Goal: Task Accomplishment & Management: Manage account settings

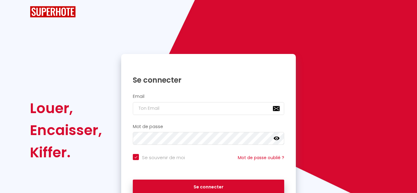
checkbox input "true"
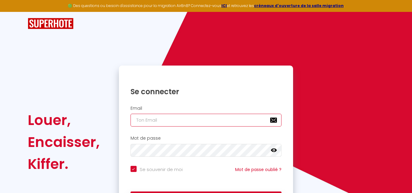
type input "[EMAIL_ADDRESS][DOMAIN_NAME]"
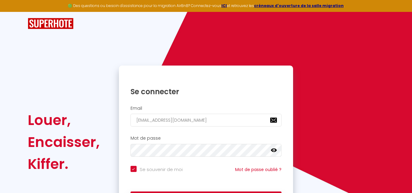
click at [274, 152] on icon at bounding box center [274, 151] width 6 height 4
click at [324, 117] on div "Louer, Encaisser, Kiffer. Se connecter Email [EMAIL_ADDRESS][DOMAIN_NAME] Mot d…" at bounding box center [206, 142] width 365 height 153
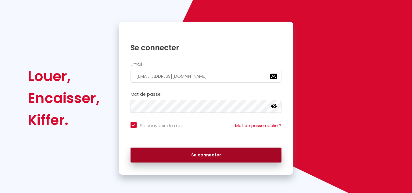
click at [234, 156] on button "Se connecter" at bounding box center [206, 155] width 151 height 15
checkbox input "true"
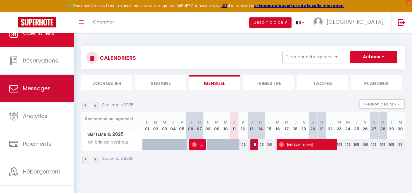
scroll to position [21, 0]
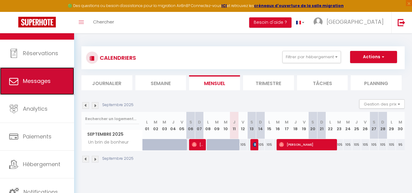
click at [47, 85] on span "Messages" at bounding box center [37, 81] width 28 height 8
select select "message"
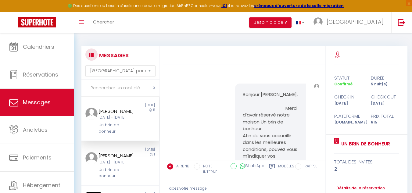
scroll to position [432, 0]
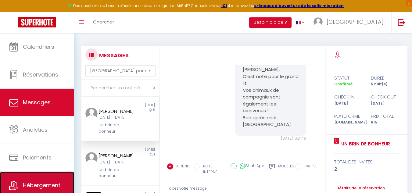
click at [45, 183] on span "Hébergement" at bounding box center [42, 186] width 38 height 8
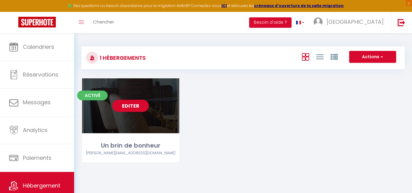
click at [132, 117] on div "Editer" at bounding box center [130, 105] width 97 height 55
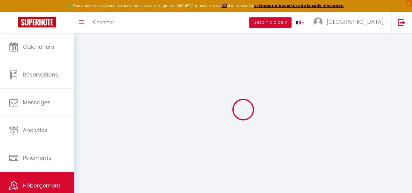
select select "9498"
select select
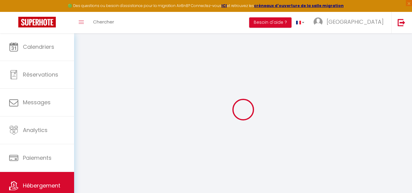
select select
checkbox input "false"
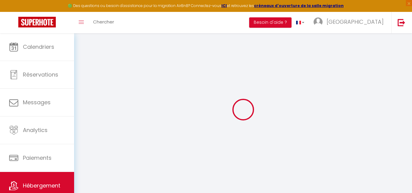
checkbox input "false"
select select
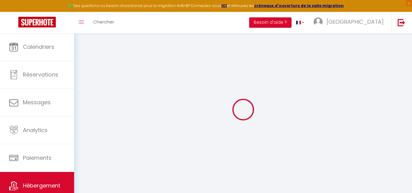
select select
checkbox input "false"
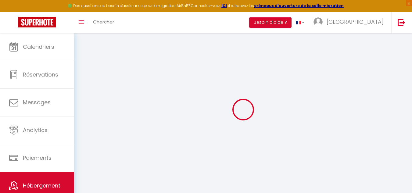
checkbox input "false"
select select
checkbox input "false"
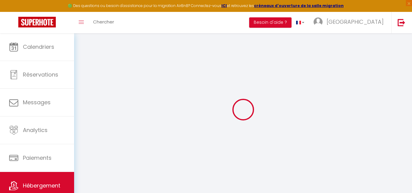
checkbox input "false"
select select "15:00"
select select
select select "11:00"
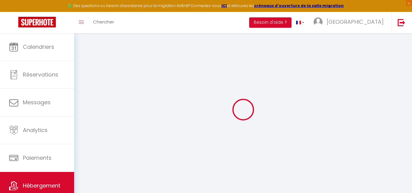
select select "30"
select select "120"
select select
checkbox input "false"
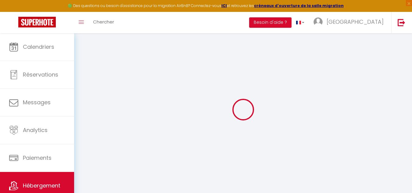
checkbox input "false"
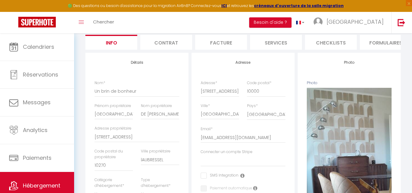
scroll to position [31, 0]
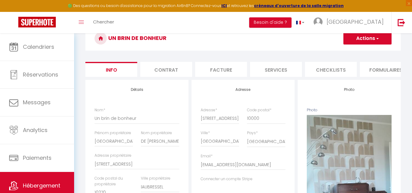
click at [332, 70] on li "Checklists" at bounding box center [331, 69] width 52 height 15
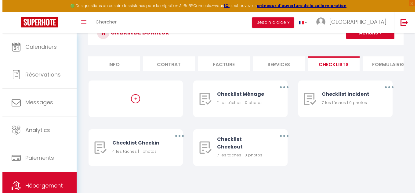
scroll to position [41, 0]
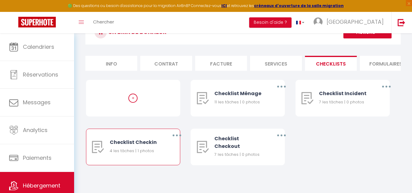
click at [119, 146] on div "Checklist Checkin" at bounding box center [135, 143] width 51 height 8
click at [176, 136] on button "button" at bounding box center [177, 136] width 17 height 10
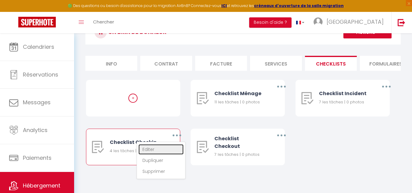
click at [159, 148] on link "Editer" at bounding box center [161, 149] width 45 height 10
type input "Checklist Checkin"
type input "Information arrivée"
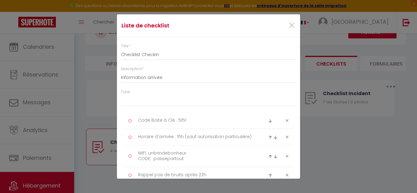
select select "3"
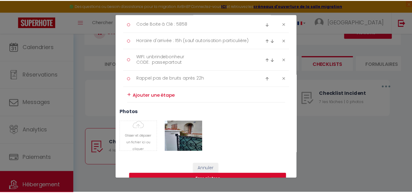
scroll to position [110, 0]
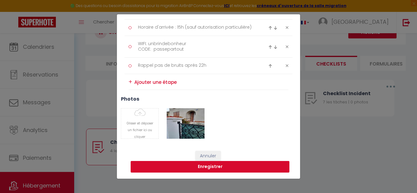
type textarea "Code Boite à Clé : 5858"
click at [217, 168] on button "Enregistrer" at bounding box center [210, 167] width 159 height 12
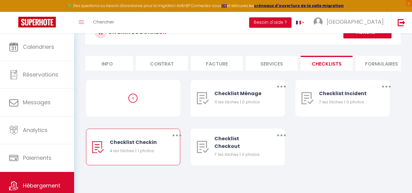
scroll to position [0, 0]
click at [110, 58] on li "Info" at bounding box center [111, 63] width 52 height 15
select select
checkbox input "false"
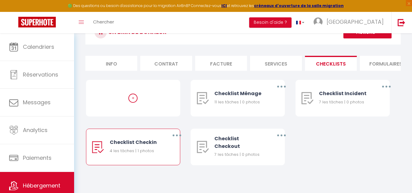
checkbox input "false"
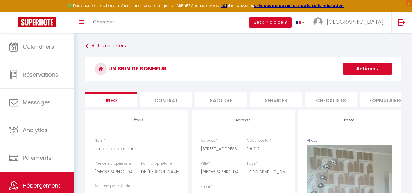
click at [164, 100] on li "Contrat" at bounding box center [166, 100] width 52 height 15
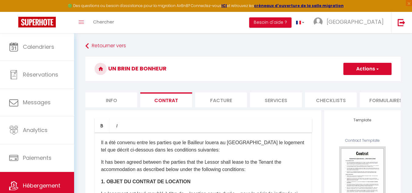
click at [225, 102] on li "Facture" at bounding box center [221, 100] width 52 height 15
select select
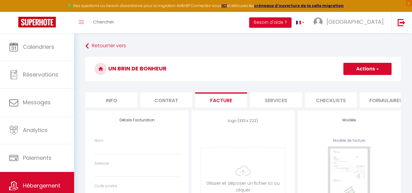
select select
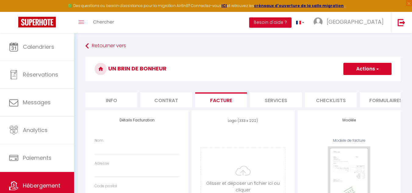
select select
click at [280, 104] on li "Services" at bounding box center [276, 100] width 52 height 15
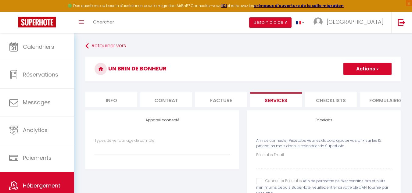
select select
click at [333, 99] on li "Checklists" at bounding box center [331, 100] width 52 height 15
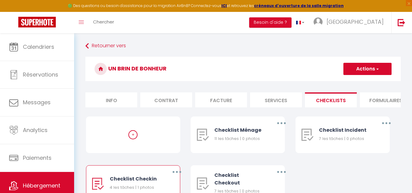
click at [385, 101] on li "Formulaires" at bounding box center [386, 100] width 52 height 15
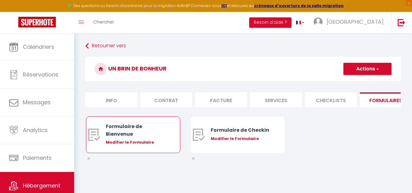
click at [125, 134] on div "Formulaire de Bienvenue" at bounding box center [137, 130] width 62 height 15
click at [125, 145] on div "Modifier le Formulaire" at bounding box center [137, 143] width 62 height 6
type input "Formulaire de Bienvenue"
type input "Afin de préparer au mieux votre arrivée et recevoir votre Guide de Bienvenue, j…"
select select "[object Object]"
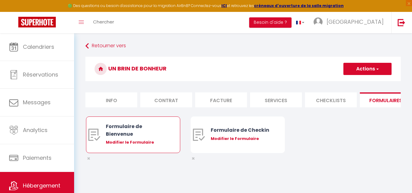
radio input "true"
type input "[URL][DOMAIN_NAME]"
select select
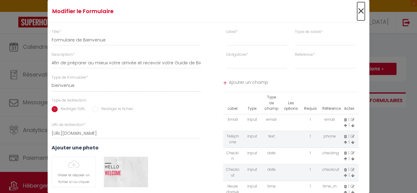
click at [357, 11] on span "×" at bounding box center [361, 11] width 8 height 18
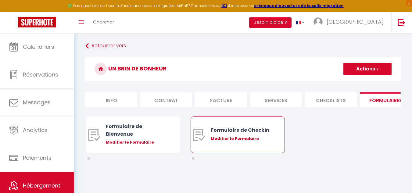
click at [238, 142] on div "Modifier le Formulaire" at bounding box center [242, 139] width 62 height 6
type input "Formulaire de Checkin"
type input "Afin de confirmer votre arrivée et recevoir la procédure d'accès à l'appartemen…"
select select "[object Object]"
radio input "true"
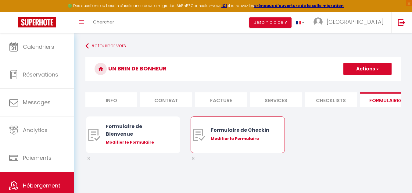
type input "[URL][DOMAIN_NAME]"
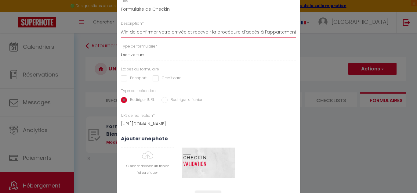
click at [256, 32] on input "Afin de confirmer votre arrivée et recevoir la procédure d'accès à l'appartemen…" at bounding box center [208, 32] width 175 height 11
click at [332, 139] on div "Modifier le Formulaire × Titre * Formulaire de Checkin Description * Afin de co…" at bounding box center [208, 96] width 417 height 193
click at [338, 135] on div "Modifier le Formulaire × Titre * Formulaire de Checkin Description * Afin de co…" at bounding box center [208, 96] width 417 height 193
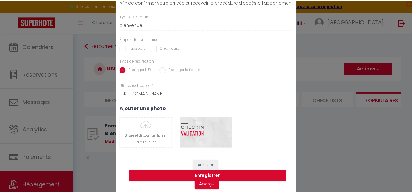
scroll to position [31, 0]
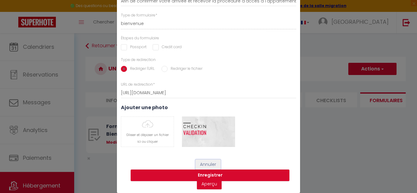
click at [203, 164] on button "Annuler" at bounding box center [207, 165] width 25 height 10
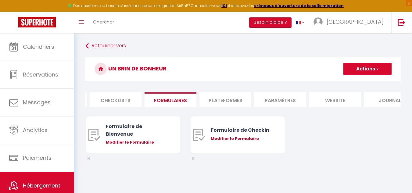
scroll to position [0, 234]
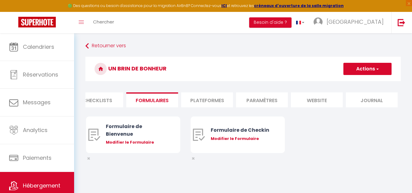
click at [208, 100] on li "Plateformes" at bounding box center [207, 100] width 52 height 15
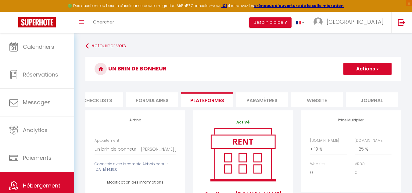
select select
click at [276, 102] on li "Paramètres" at bounding box center [262, 100] width 52 height 15
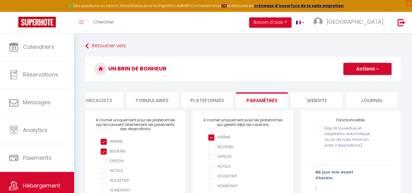
click at [316, 101] on li "website" at bounding box center [317, 100] width 52 height 15
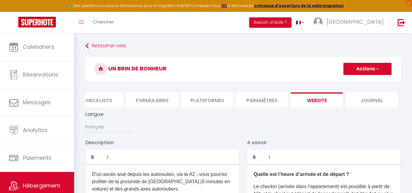
click at [375, 99] on li "Journal" at bounding box center [372, 100] width 52 height 15
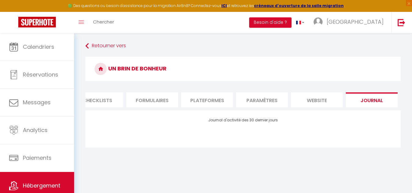
select select
checkbox input "false"
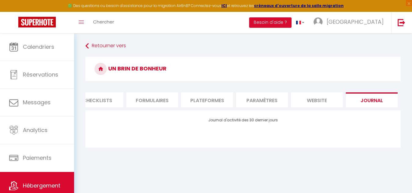
checkbox input "false"
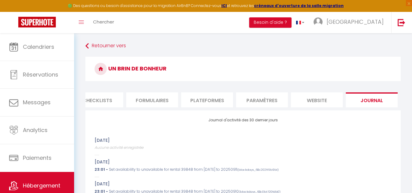
select select
checkbox input "false"
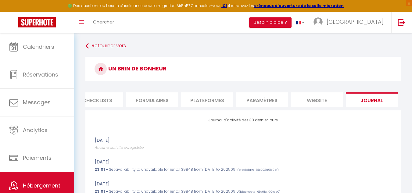
checkbox input "false"
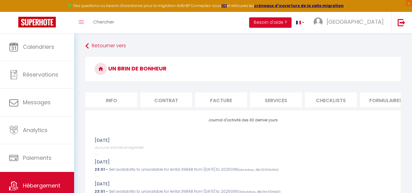
click at [113, 100] on li "Info" at bounding box center [111, 100] width 52 height 15
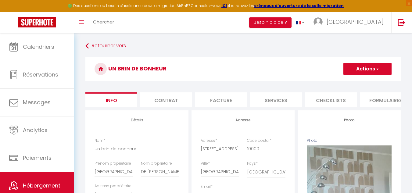
select select
checkbox input "false"
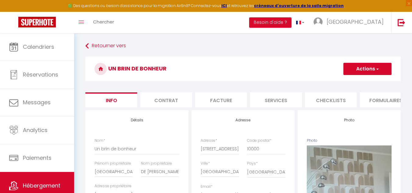
checkbox input "false"
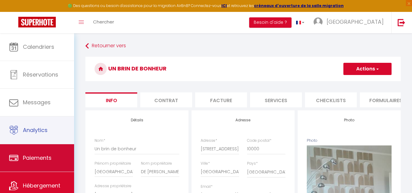
scroll to position [21, 0]
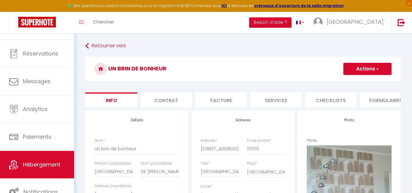
click at [378, 67] on span "button" at bounding box center [378, 69] width 4 height 6
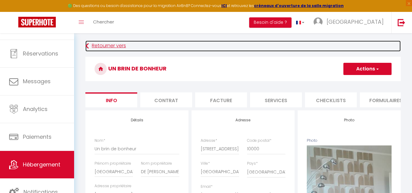
click at [297, 45] on link "Retourner vers" at bounding box center [243, 46] width 316 height 11
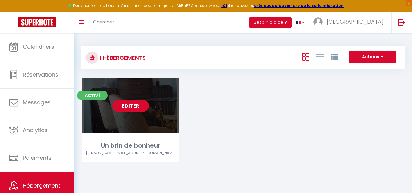
click at [138, 104] on link "Editer" at bounding box center [130, 106] width 37 height 12
click at [145, 123] on div "Editer" at bounding box center [130, 105] width 97 height 55
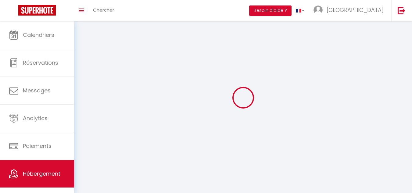
select select "28"
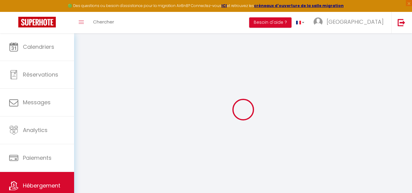
select select
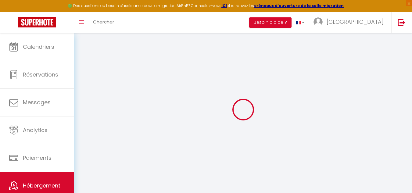
select select
checkbox input "false"
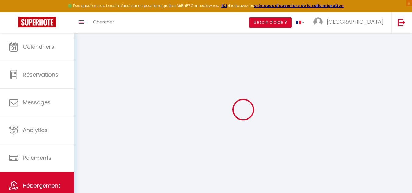
select select
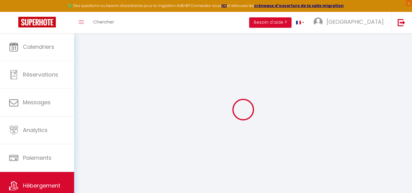
select select
checkbox input "false"
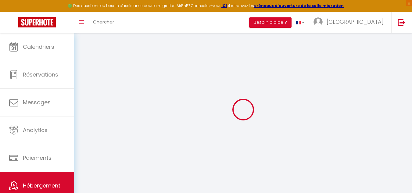
checkbox input "false"
select select
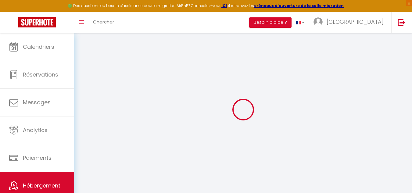
select select
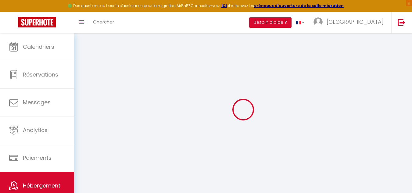
checkbox input "false"
select select
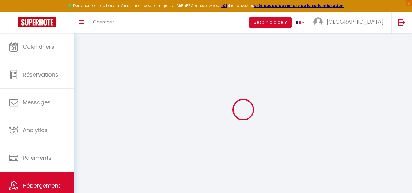
select select
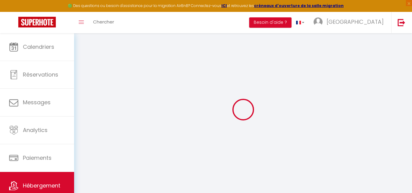
select select
checkbox input "false"
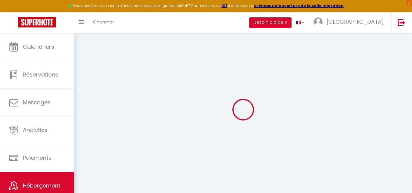
checkbox input "false"
select select
type input "Un brin de bonheur"
type input "[GEOGRAPHIC_DATA]"
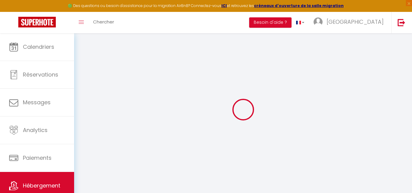
type input "DE [PERSON_NAME]"
type input "[STREET_ADDRESS]"
type input "10270"
type input "lAUBRESSEL"
select select "houses"
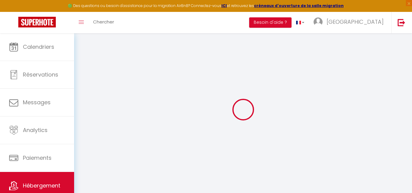
select select "2"
type input "95"
type input "45"
type input "4.4"
type input "1.60"
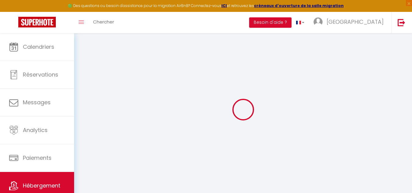
type input "10"
select select
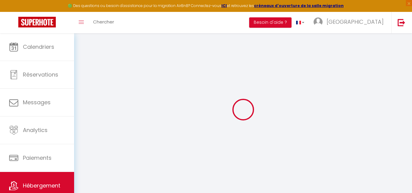
select select
type input "[STREET_ADDRESS][PERSON_NAME]"
type input "10000"
type input "[GEOGRAPHIC_DATA]"
type input "[EMAIL_ADDRESS][DOMAIN_NAME]"
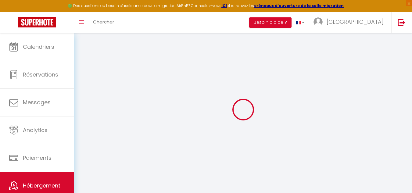
select select
checkbox input "false"
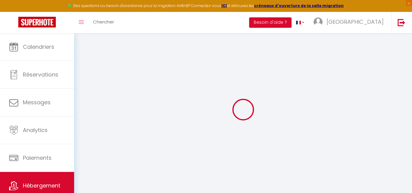
radio input "true"
type input "0"
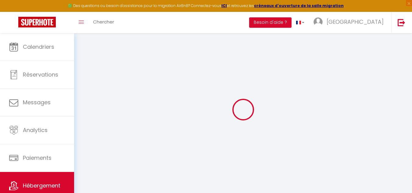
select select "9498"
select select
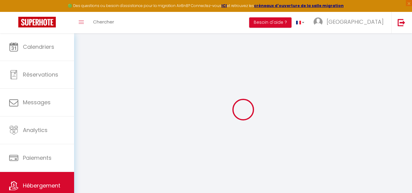
select select
checkbox input "false"
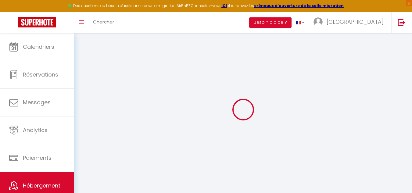
checkbox input "false"
select select
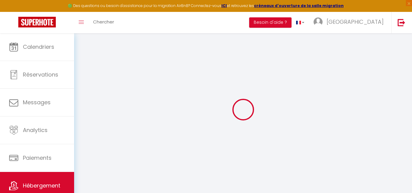
select select
checkbox input "false"
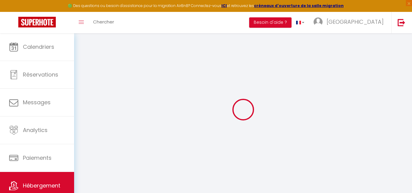
checkbox input "false"
select select
checkbox input "false"
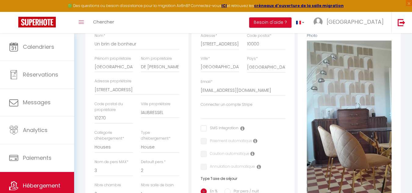
scroll to position [13, 0]
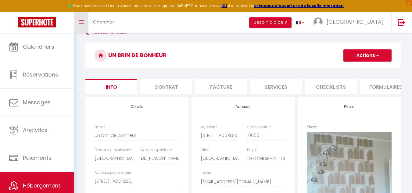
click at [81, 20] on icon "Toggle menubar" at bounding box center [81, 22] width 5 height 4
click at [338, 87] on li "Checklists" at bounding box center [331, 86] width 52 height 15
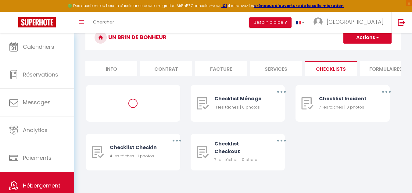
scroll to position [41, 0]
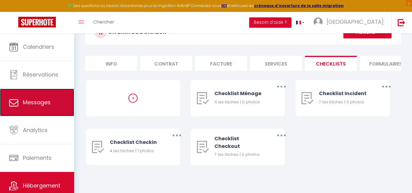
click at [42, 100] on span "Messages" at bounding box center [37, 103] width 28 height 8
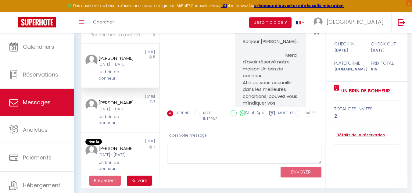
scroll to position [56, 0]
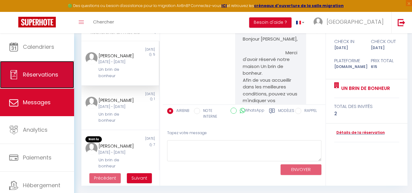
click at [37, 75] on span "Réservations" at bounding box center [40, 75] width 35 height 8
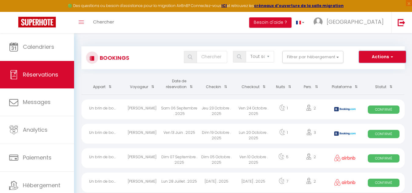
click at [396, 58] on button "Actions" at bounding box center [382, 57] width 47 height 12
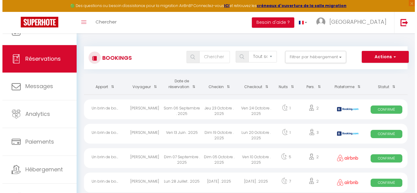
scroll to position [21, 0]
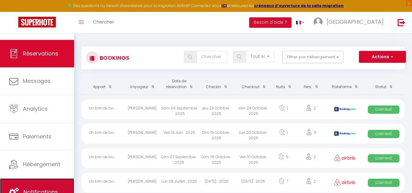
click at [53, 189] on span "Notifications" at bounding box center [41, 192] width 35 height 8
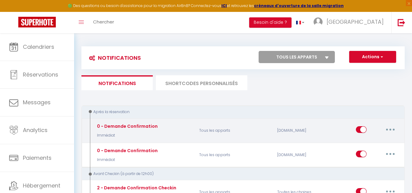
click at [390, 131] on button "button" at bounding box center [390, 130] width 17 height 10
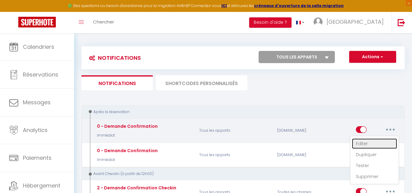
click at [367, 142] on link "Editer" at bounding box center [374, 144] width 45 height 10
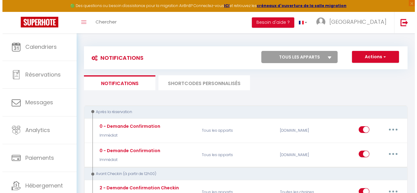
scroll to position [92, 0]
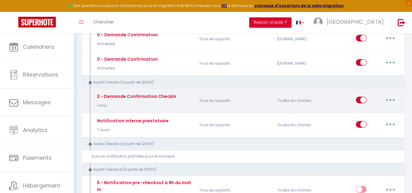
click at [391, 100] on icon "button" at bounding box center [391, 100] width 2 height 2
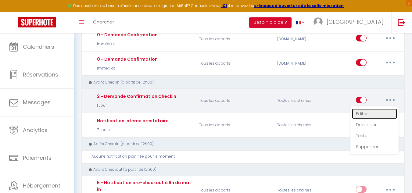
click at [365, 113] on link "Editer" at bounding box center [374, 114] width 45 height 10
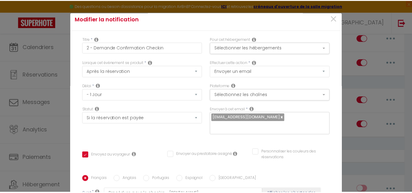
scroll to position [0, 0]
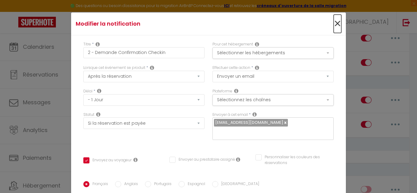
click at [334, 24] on span "×" at bounding box center [338, 24] width 8 height 18
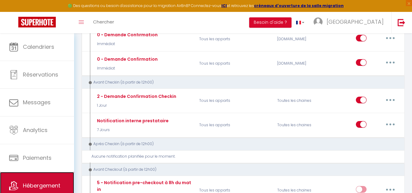
click at [35, 181] on link "Hébergement" at bounding box center [37, 185] width 74 height 27
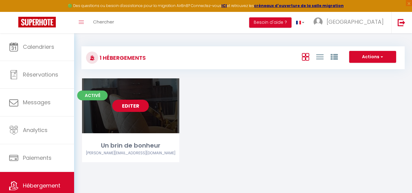
click at [140, 105] on link "Editer" at bounding box center [130, 106] width 37 height 12
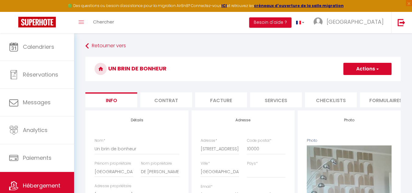
click at [331, 101] on li "Checklists" at bounding box center [331, 100] width 52 height 15
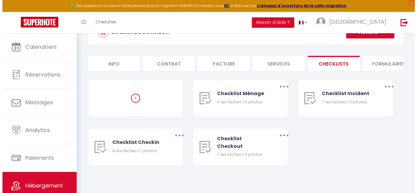
scroll to position [41, 0]
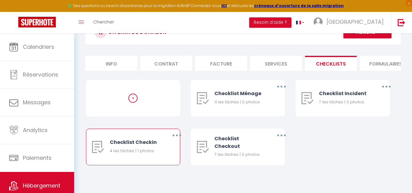
click at [177, 136] on icon "button" at bounding box center [177, 136] width 2 height 2
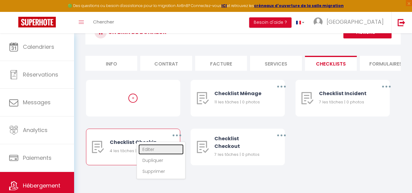
click at [151, 148] on link "Editer" at bounding box center [161, 149] width 45 height 10
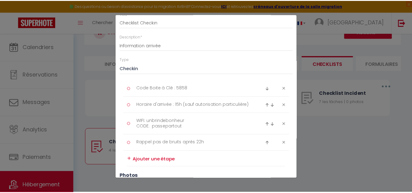
scroll to position [0, 0]
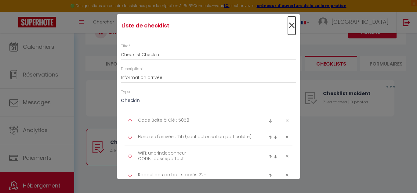
click at [288, 24] on span "×" at bounding box center [292, 25] width 8 height 18
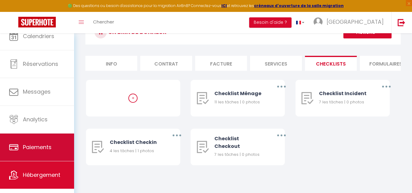
scroll to position [21, 0]
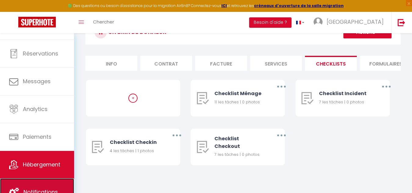
click at [49, 187] on link "Notifications" at bounding box center [37, 192] width 74 height 27
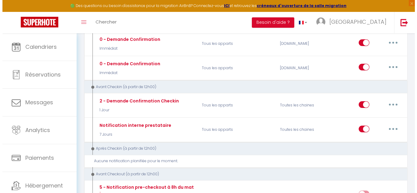
scroll to position [92, 0]
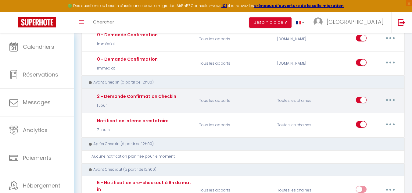
click at [389, 100] on button "button" at bounding box center [390, 100] width 17 height 10
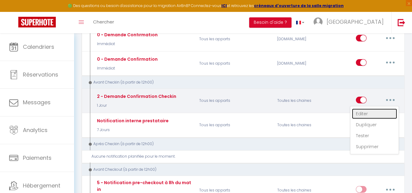
click at [364, 114] on link "Editer" at bounding box center [374, 114] width 45 height 10
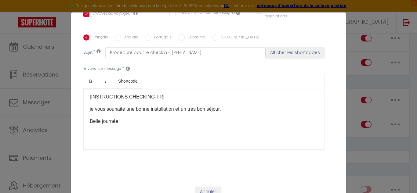
scroll to position [0, 0]
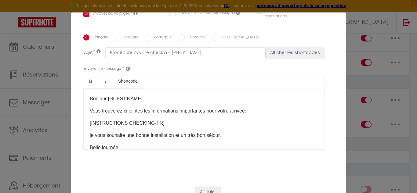
click at [172, 120] on p "[INSTRUCTIONS CHECKING-FR]​" at bounding box center [204, 123] width 228 height 7
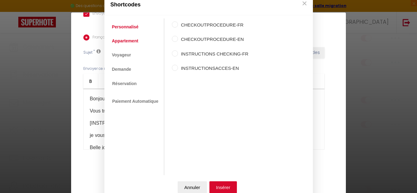
click at [121, 39] on link "Appartement" at bounding box center [125, 40] width 32 height 11
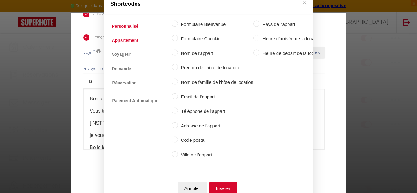
click at [116, 22] on link "Personnalisé" at bounding box center [125, 25] width 33 height 11
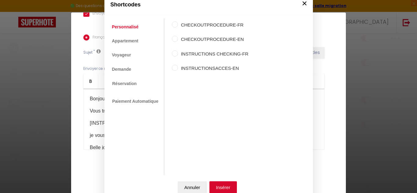
click at [301, 3] on button "×" at bounding box center [304, 3] width 9 height 12
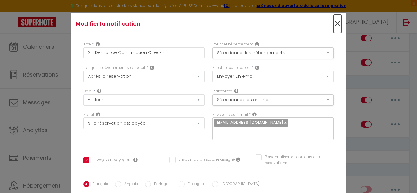
click at [334, 23] on span "×" at bounding box center [338, 24] width 8 height 18
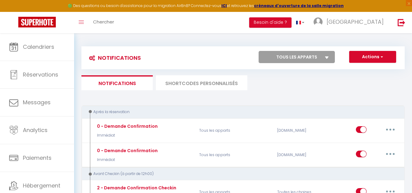
click at [202, 82] on li "SHORTCODES PERSONNALISÉS" at bounding box center [202, 82] width 92 height 15
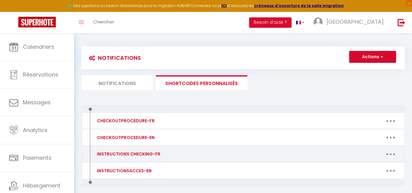
click at [393, 153] on button "button" at bounding box center [391, 154] width 17 height 10
click at [363, 167] on link "Editer" at bounding box center [375, 168] width 45 height 10
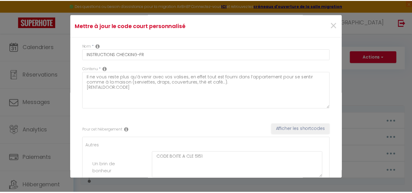
scroll to position [60, 0]
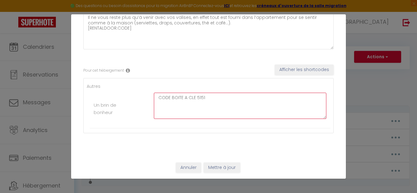
click at [211, 100] on textarea "CODE BOITE A CLE 5151" at bounding box center [240, 106] width 173 height 26
click at [214, 169] on button "Mettre à jour" at bounding box center [222, 168] width 37 height 10
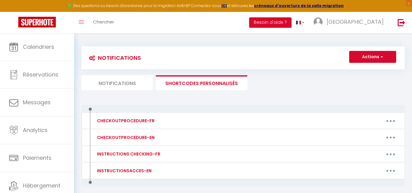
click at [123, 79] on li "Notifications" at bounding box center [117, 82] width 71 height 15
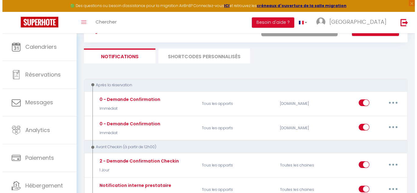
scroll to position [61, 0]
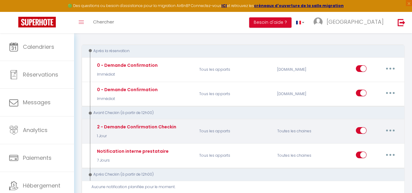
click at [391, 131] on icon "button" at bounding box center [391, 131] width 2 height 2
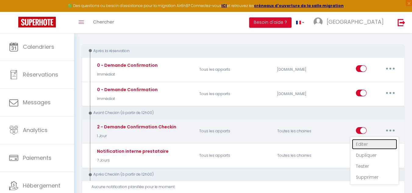
click at [374, 143] on link "Editer" at bounding box center [374, 144] width 45 height 10
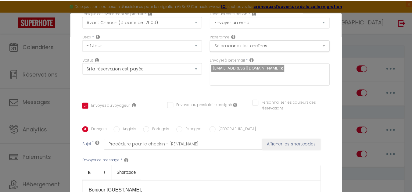
scroll to position [0, 0]
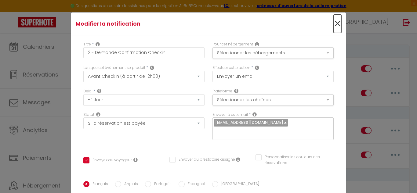
click at [334, 22] on span "×" at bounding box center [338, 24] width 8 height 18
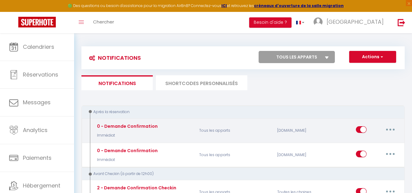
click at [388, 131] on button "button" at bounding box center [390, 130] width 17 height 10
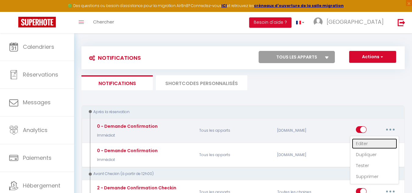
click at [377, 144] on link "Editer" at bounding box center [374, 144] width 45 height 10
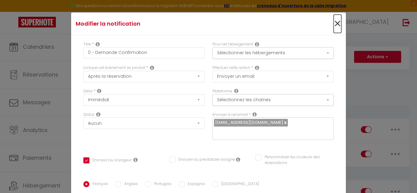
click at [334, 23] on span "×" at bounding box center [338, 24] width 8 height 18
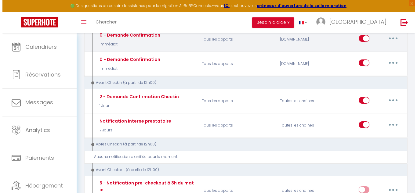
scroll to position [92, 0]
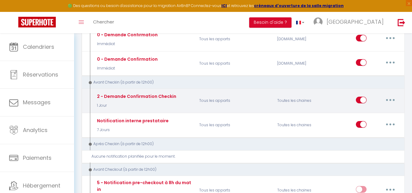
click at [391, 100] on icon "button" at bounding box center [391, 100] width 2 height 2
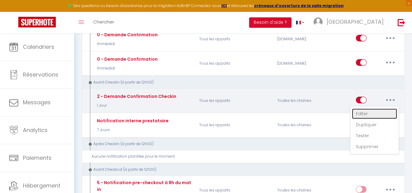
click at [374, 112] on link "Editer" at bounding box center [374, 114] width 45 height 10
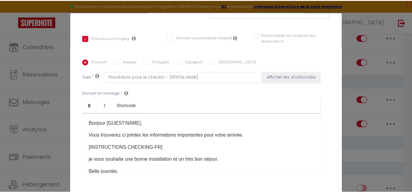
scroll to position [0, 0]
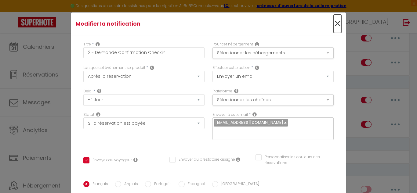
click at [334, 22] on span "×" at bounding box center [338, 24] width 8 height 18
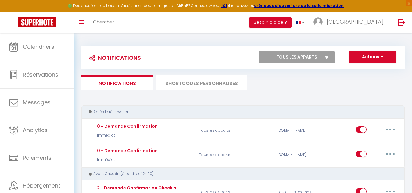
click at [201, 82] on li "SHORTCODES PERSONNALISÉS" at bounding box center [202, 82] width 92 height 15
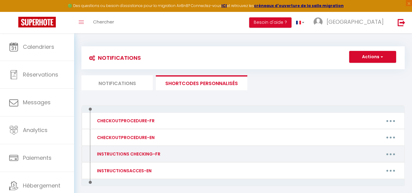
click at [395, 154] on button "button" at bounding box center [391, 154] width 17 height 10
click at [378, 168] on link "Editer" at bounding box center [375, 168] width 45 height 10
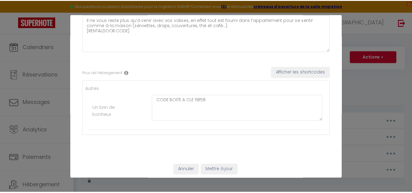
scroll to position [60, 0]
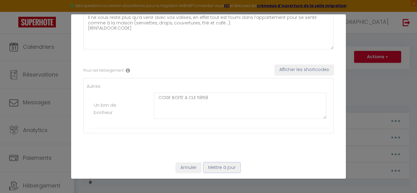
click at [218, 166] on button "Mettre à jour" at bounding box center [222, 168] width 37 height 10
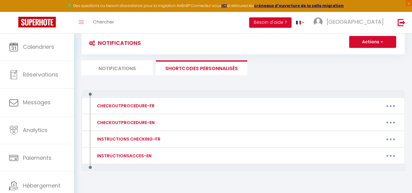
scroll to position [0, 0]
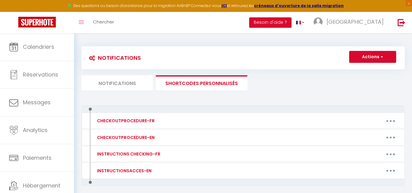
click at [113, 80] on li "Notifications" at bounding box center [117, 82] width 71 height 15
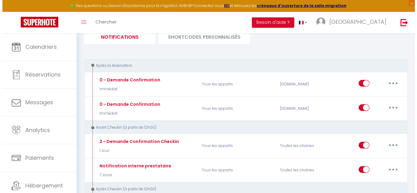
scroll to position [61, 0]
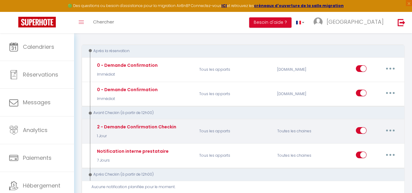
click at [390, 131] on icon "button" at bounding box center [391, 131] width 2 height 2
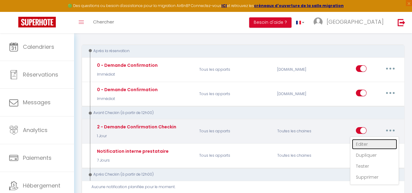
click at [369, 145] on link "Editer" at bounding box center [374, 144] width 45 height 10
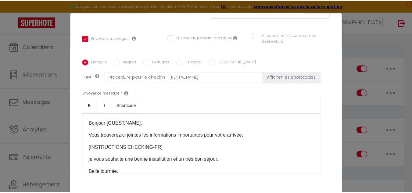
scroll to position [0, 0]
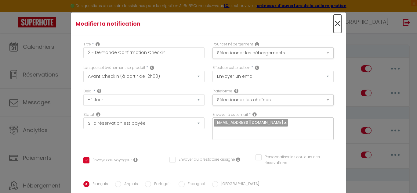
click at [334, 24] on span "×" at bounding box center [338, 24] width 8 height 18
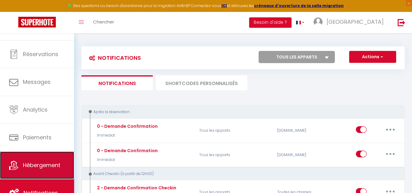
click at [28, 167] on span "Hébergement" at bounding box center [42, 166] width 38 height 8
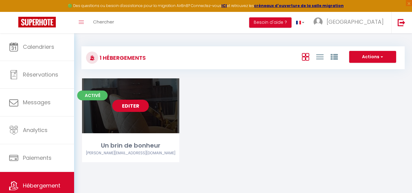
click at [141, 108] on link "Editer" at bounding box center [130, 106] width 37 height 12
click at [128, 107] on link "Editer" at bounding box center [130, 106] width 37 height 12
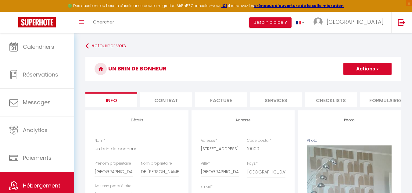
click at [333, 100] on li "Checklists" at bounding box center [331, 100] width 52 height 15
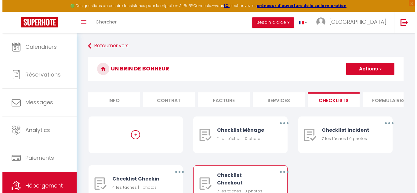
scroll to position [31, 0]
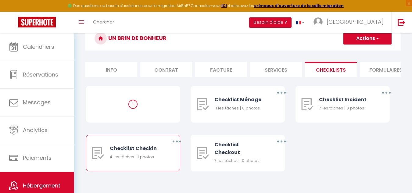
click at [161, 157] on div "Checklist Checkin 4 les tâches | 1 photos" at bounding box center [137, 153] width 55 height 36
click at [175, 146] on button "button" at bounding box center [177, 142] width 17 height 10
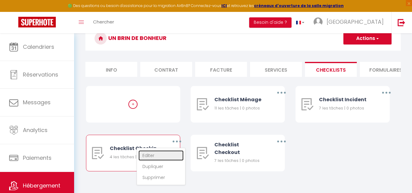
click at [168, 159] on link "Editer" at bounding box center [161, 156] width 45 height 10
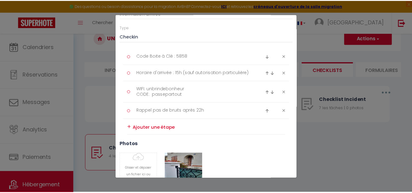
scroll to position [0, 0]
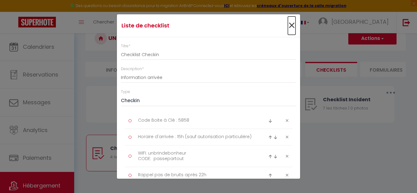
click at [288, 24] on span "×" at bounding box center [292, 25] width 8 height 18
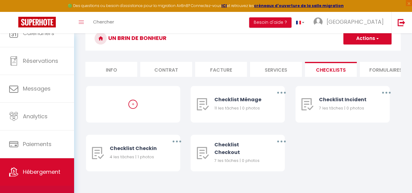
scroll to position [21, 0]
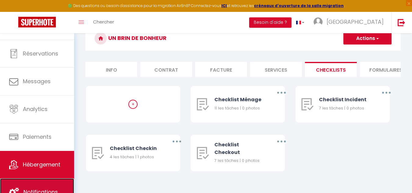
click at [38, 186] on link "Notifications" at bounding box center [37, 192] width 74 height 27
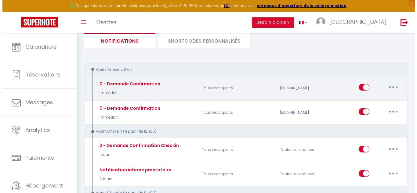
scroll to position [61, 0]
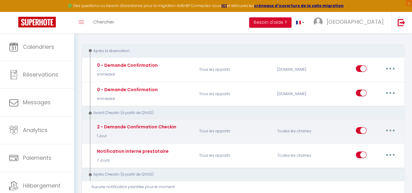
click at [390, 131] on button "button" at bounding box center [390, 131] width 17 height 10
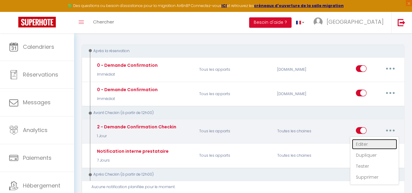
click at [367, 144] on link "Editer" at bounding box center [374, 144] width 45 height 10
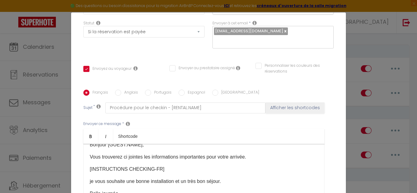
scroll to position [0, 0]
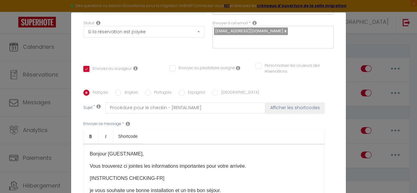
click at [168, 175] on p "[INSTRUCTIONS CHECKING-FR]​" at bounding box center [204, 178] width 228 height 7
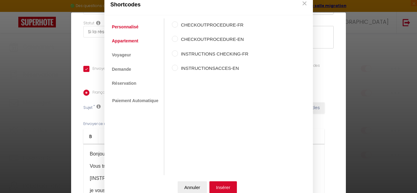
click at [128, 39] on link "Appartement" at bounding box center [125, 40] width 32 height 11
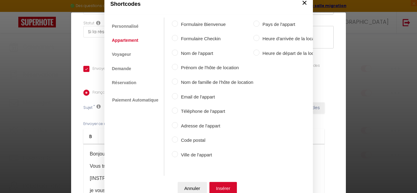
click at [301, 1] on button "×" at bounding box center [304, 2] width 9 height 12
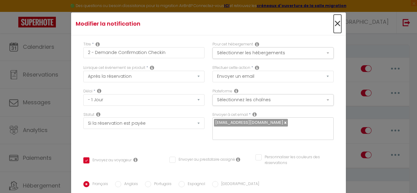
click at [334, 23] on span "×" at bounding box center [338, 24] width 8 height 18
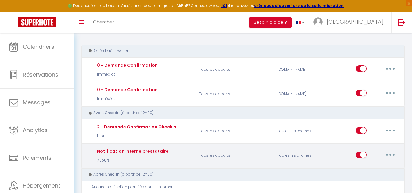
click at [393, 156] on button "button" at bounding box center [390, 155] width 17 height 10
click at [374, 169] on link "Editer" at bounding box center [374, 169] width 45 height 10
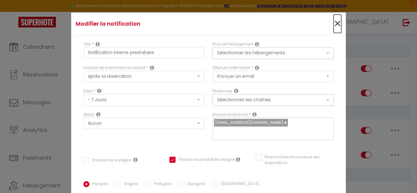
click at [334, 23] on span "×" at bounding box center [338, 24] width 8 height 18
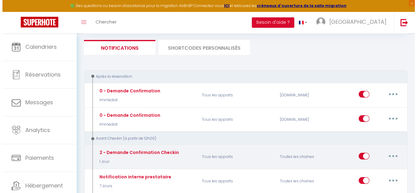
scroll to position [92, 0]
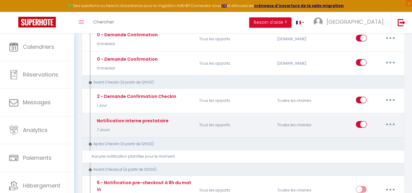
click at [391, 125] on icon "button" at bounding box center [391, 125] width 2 height 2
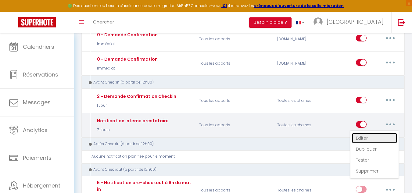
click at [372, 136] on link "Editer" at bounding box center [374, 138] width 45 height 10
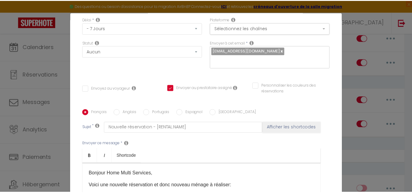
scroll to position [0, 0]
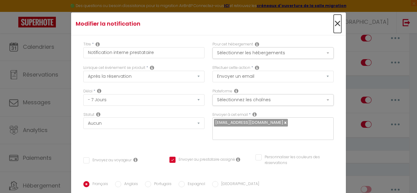
click at [334, 23] on span "×" at bounding box center [338, 24] width 8 height 18
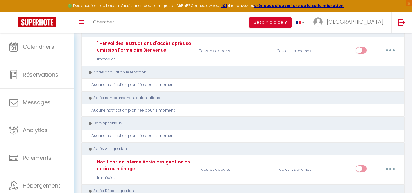
scroll to position [733, 0]
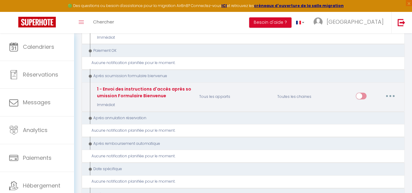
click at [391, 96] on icon "button" at bounding box center [391, 96] width 2 height 2
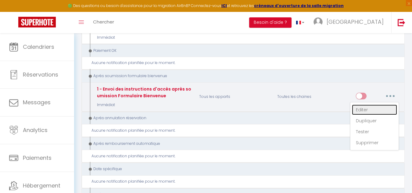
click at [369, 110] on link "Editer" at bounding box center [374, 110] width 45 height 10
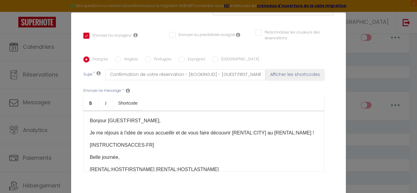
scroll to position [116, 0]
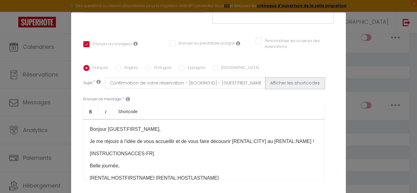
click at [292, 78] on button "Afficher les shortcodes" at bounding box center [295, 83] width 59 height 11
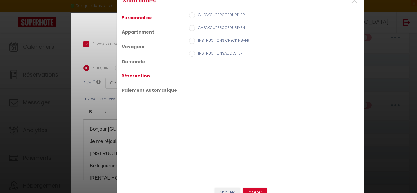
click at [130, 75] on link "Réservation" at bounding box center [135, 76] width 35 height 11
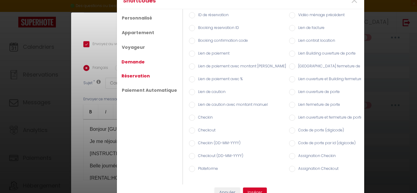
click at [128, 60] on link "Demande" at bounding box center [132, 61] width 29 height 11
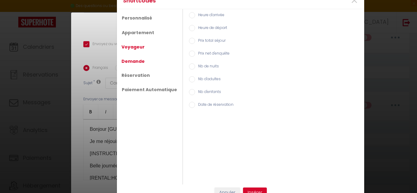
click at [126, 45] on link "Voyageur" at bounding box center [132, 47] width 29 height 11
click at [131, 32] on link "Appartement" at bounding box center [137, 32] width 38 height 11
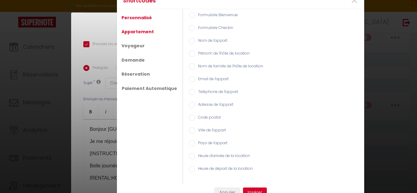
click at [138, 16] on link "Personnalisé" at bounding box center [136, 17] width 36 height 11
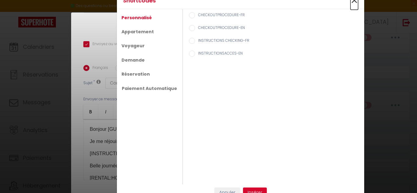
click at [352, 0] on span "×" at bounding box center [355, 0] width 8 height 18
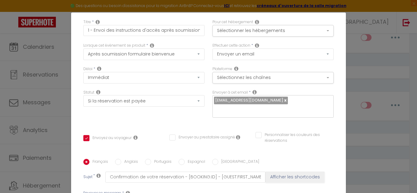
scroll to position [0, 0]
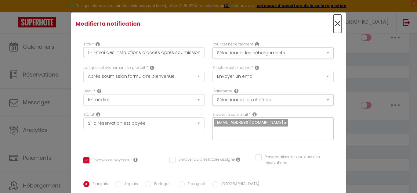
click at [334, 24] on span "×" at bounding box center [338, 24] width 8 height 18
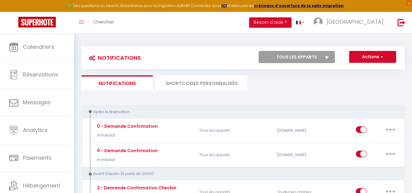
click at [201, 84] on li "SHORTCODES PERSONNALISÉS" at bounding box center [202, 82] width 92 height 15
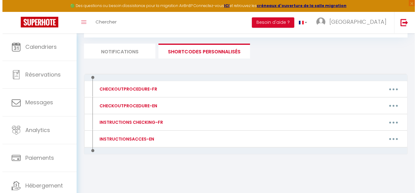
scroll to position [33, 0]
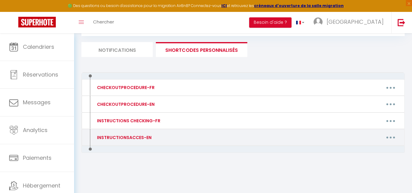
click at [394, 137] on button "button" at bounding box center [391, 138] width 17 height 10
click at [373, 152] on link "Editer" at bounding box center [375, 151] width 45 height 10
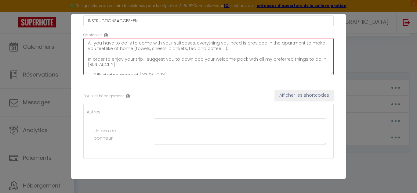
scroll to position [0, 0]
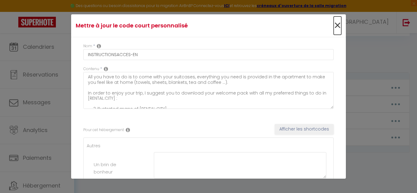
click at [334, 25] on span "×" at bounding box center [338, 25] width 8 height 18
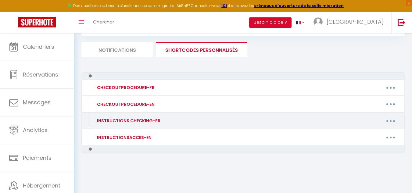
click at [394, 121] on button "button" at bounding box center [391, 121] width 17 height 10
click at [384, 133] on link "Editer" at bounding box center [375, 135] width 45 height 10
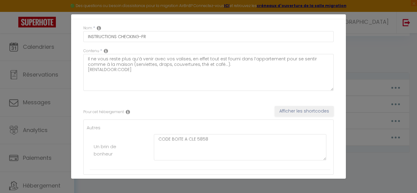
scroll to position [60, 0]
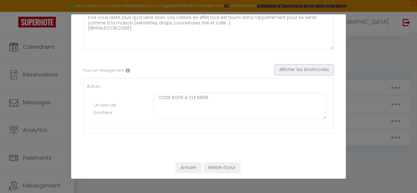
click at [295, 70] on button "Afficher les shortcodes" at bounding box center [304, 70] width 59 height 10
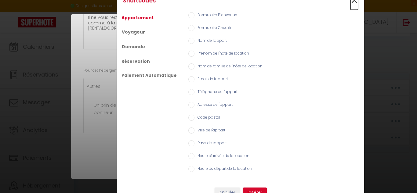
click at [353, 1] on span "×" at bounding box center [355, 0] width 8 height 18
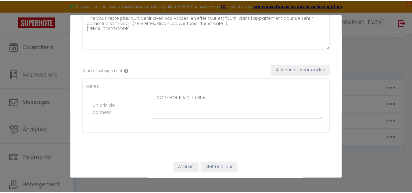
scroll to position [0, 0]
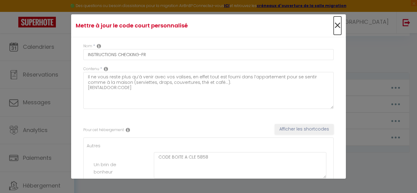
click at [334, 24] on span "×" at bounding box center [338, 25] width 8 height 18
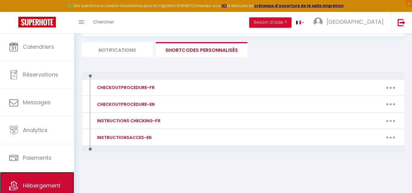
click at [36, 179] on link "Hébergement" at bounding box center [37, 185] width 74 height 27
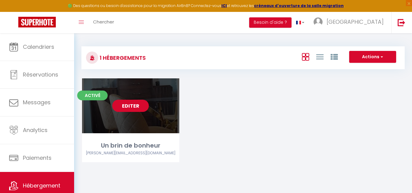
click at [141, 106] on link "Editer" at bounding box center [130, 106] width 37 height 12
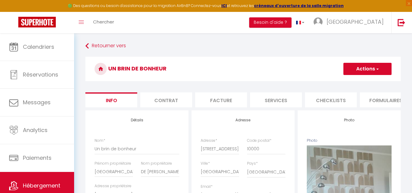
click at [338, 101] on li "Checklists" at bounding box center [331, 100] width 52 height 15
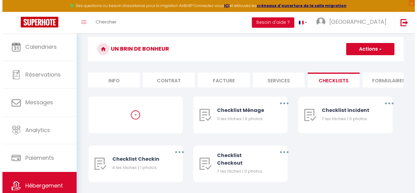
scroll to position [31, 0]
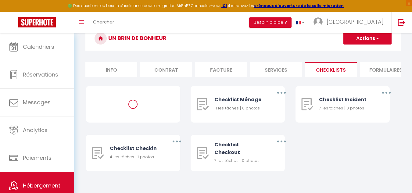
click at [377, 69] on li "Formulaires" at bounding box center [386, 69] width 52 height 15
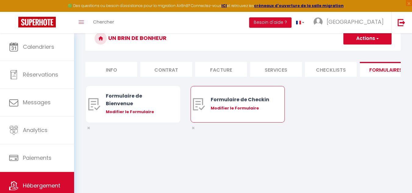
click at [228, 111] on div "Modifier le Formulaire" at bounding box center [242, 108] width 62 height 6
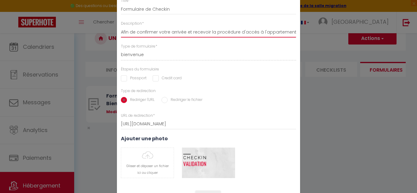
click at [271, 34] on input "Afin de confirmer votre arrivée et recevoir la procédure d'accès à l'appartemen…" at bounding box center [208, 32] width 175 height 11
click at [330, 100] on div "Modifier le Formulaire × Titre * Formulaire de Checkin Description * Afin de co…" at bounding box center [208, 96] width 417 height 193
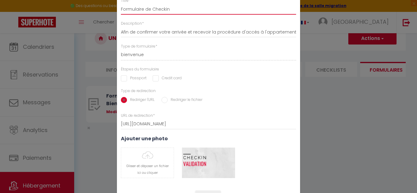
click at [226, 5] on input "Formulaire de Checkin" at bounding box center [208, 9] width 175 height 11
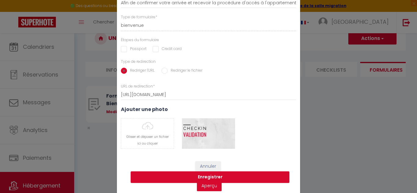
scroll to position [31, 0]
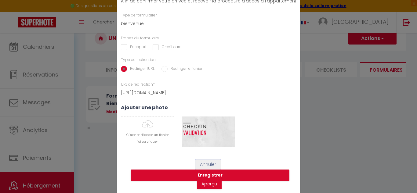
click at [202, 163] on button "Annuler" at bounding box center [207, 165] width 25 height 10
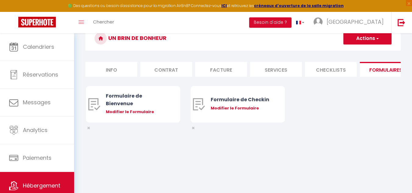
click at [331, 70] on li "Checklists" at bounding box center [331, 69] width 52 height 15
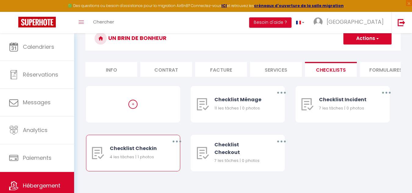
click at [174, 147] on button "button" at bounding box center [177, 142] width 17 height 10
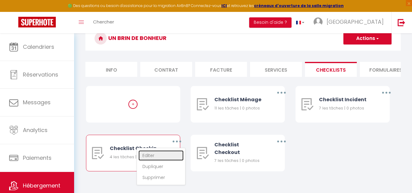
click at [167, 158] on link "Editer" at bounding box center [161, 156] width 45 height 10
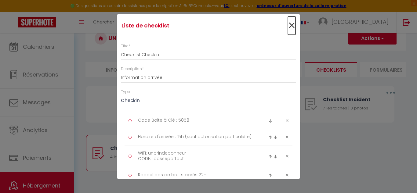
click at [288, 25] on span "×" at bounding box center [292, 25] width 8 height 18
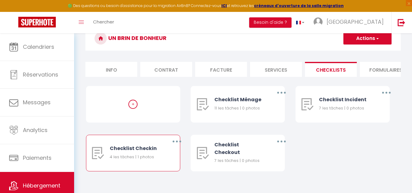
click at [178, 145] on button "button" at bounding box center [177, 142] width 17 height 10
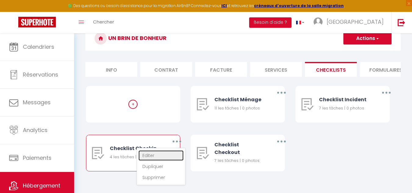
click at [162, 161] on link "Editer" at bounding box center [161, 156] width 45 height 10
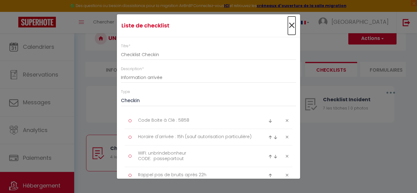
click at [288, 24] on span "×" at bounding box center [292, 25] width 8 height 18
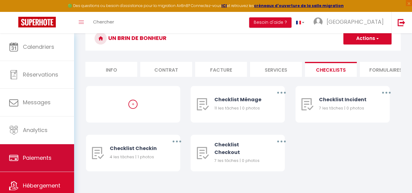
scroll to position [21, 0]
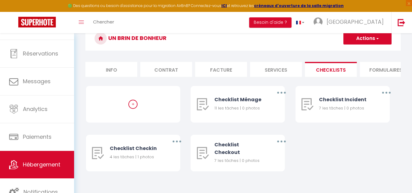
click at [118, 68] on li "Info" at bounding box center [111, 69] width 52 height 15
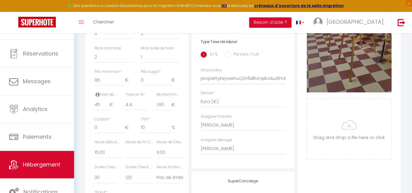
scroll to position [244, 0]
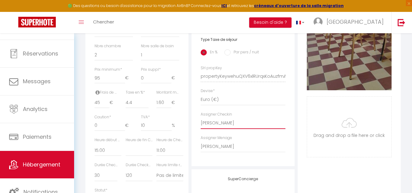
click at [231, 128] on select "- [PERSON_NAME]" at bounding box center [243, 124] width 85 height 12
click at [263, 115] on div "Adresse Adresse * [STREET_ADDRESS][PERSON_NAME] [GEOGRAPHIC_DATA] [GEOGRAPHIC_D…" at bounding box center [243, 16] width 103 height 300
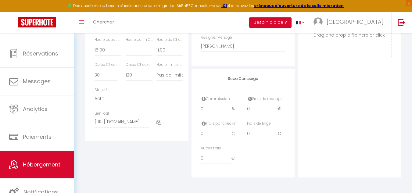
scroll to position [347, 0]
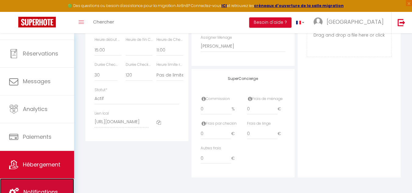
click at [48, 188] on link "Notifications" at bounding box center [37, 192] width 74 height 27
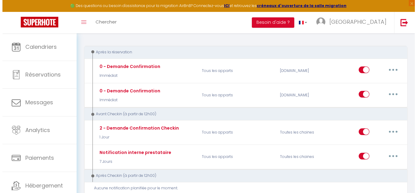
scroll to position [61, 0]
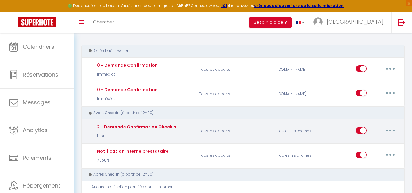
click at [393, 131] on button "button" at bounding box center [390, 131] width 17 height 10
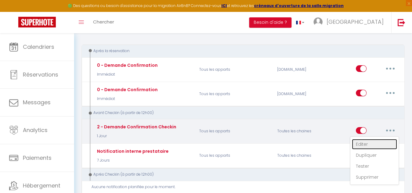
click at [386, 145] on link "Editer" at bounding box center [374, 144] width 45 height 10
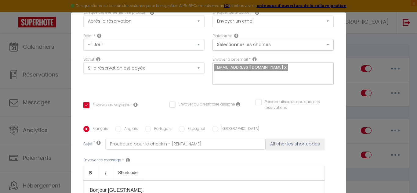
scroll to position [0, 0]
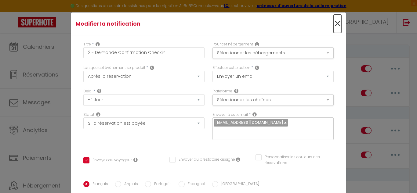
click at [334, 22] on span "×" at bounding box center [338, 24] width 8 height 18
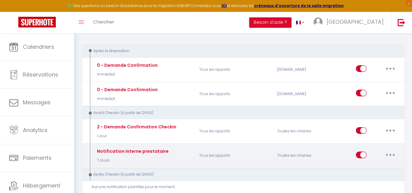
click at [390, 155] on button "button" at bounding box center [390, 155] width 17 height 10
click at [361, 167] on link "Editer" at bounding box center [374, 169] width 45 height 10
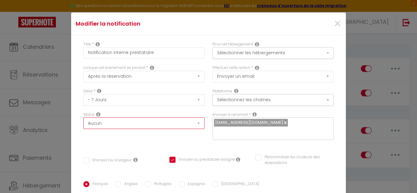
click at [194, 123] on select "Aucun Si la réservation est payée Si réservation non payée Si la caution a été …" at bounding box center [143, 124] width 121 height 12
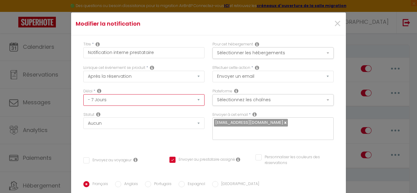
click at [194, 99] on select "Immédiat - 10 Minutes - 1 Heure - 2 Heures - 3 Heures - 4 Heures - 5 Heures - 6…" at bounding box center [143, 100] width 121 height 12
click at [321, 99] on button "Sélectionnez les chaînes" at bounding box center [273, 100] width 121 height 12
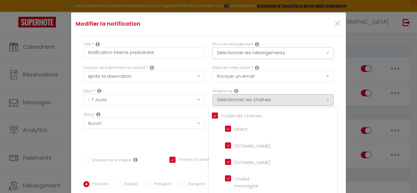
click at [330, 96] on div "Plateforme Sélectionnez les chaînes Toutes les chaines Direct [DOMAIN_NAME] [DO…" at bounding box center [273, 101] width 129 height 24
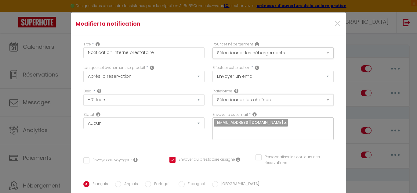
click at [321, 100] on button "Sélectionnez les chaînes" at bounding box center [273, 100] width 121 height 12
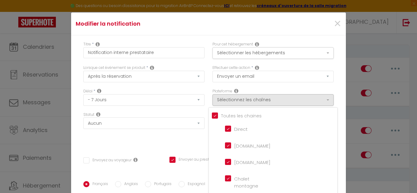
click at [333, 92] on div "Titre * Notification interne prestataire Pour cet hébergement Sélectionner les …" at bounding box center [208, 181] width 275 height 292
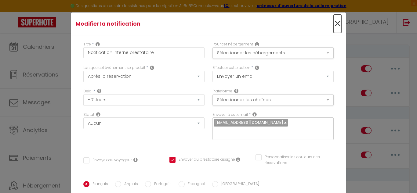
click at [334, 23] on span "×" at bounding box center [338, 24] width 8 height 18
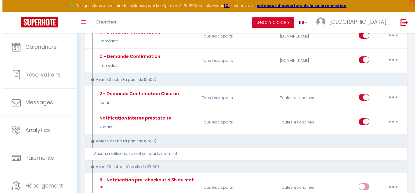
scroll to position [96, 0]
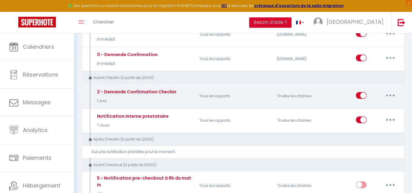
click at [391, 95] on icon "button" at bounding box center [391, 96] width 2 height 2
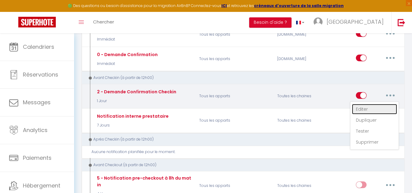
click at [367, 109] on link "Editer" at bounding box center [374, 109] width 45 height 10
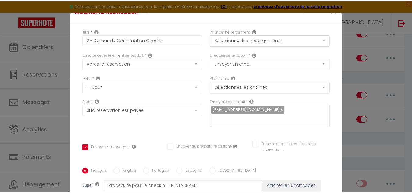
scroll to position [0, 0]
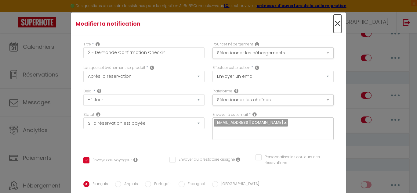
click at [334, 22] on span "×" at bounding box center [338, 24] width 8 height 18
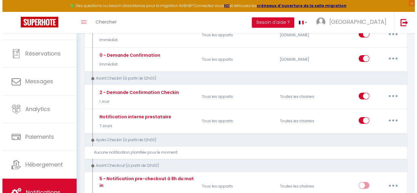
scroll to position [96, 0]
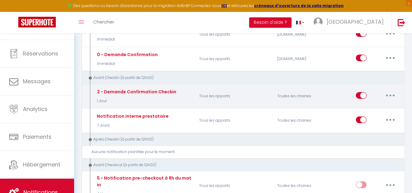
click at [392, 94] on button "button" at bounding box center [390, 96] width 17 height 10
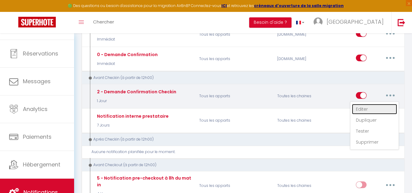
click at [369, 110] on link "Editer" at bounding box center [374, 109] width 45 height 10
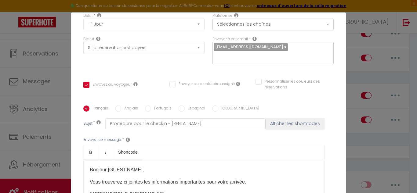
scroll to position [81, 0]
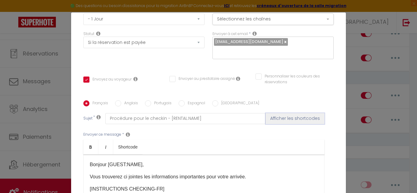
click at [303, 113] on button "Afficher les shortcodes" at bounding box center [295, 118] width 59 height 11
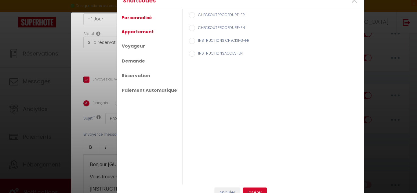
click at [139, 31] on link "Appartement" at bounding box center [137, 31] width 38 height 11
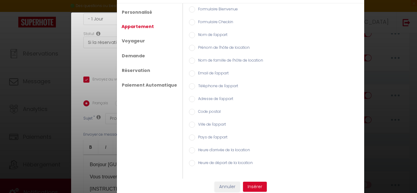
scroll to position [8, 0]
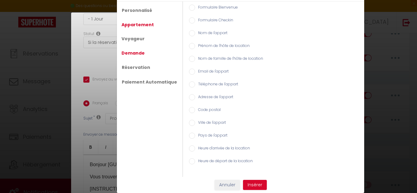
click at [131, 54] on link "Demande" at bounding box center [132, 53] width 29 height 11
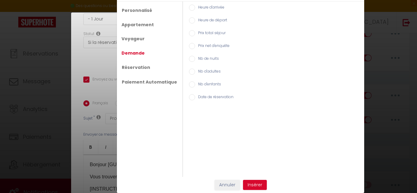
scroll to position [0, 0]
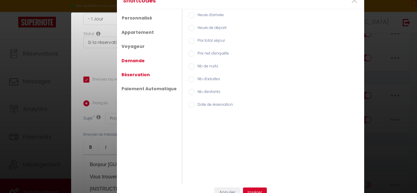
click at [131, 74] on link "Réservation" at bounding box center [135, 74] width 35 height 11
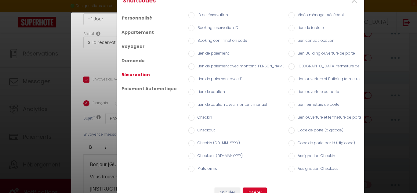
scroll to position [10, 0]
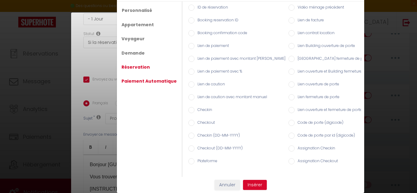
click at [126, 76] on link "Paiement Automatique" at bounding box center [148, 81] width 61 height 11
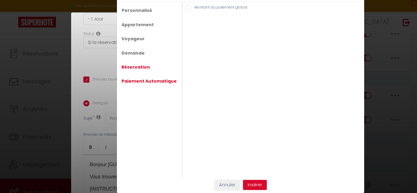
scroll to position [0, 0]
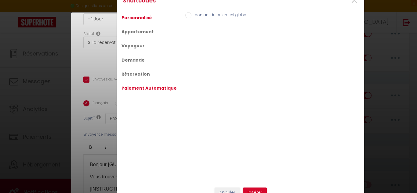
click at [136, 16] on link "Personnalisé" at bounding box center [136, 17] width 36 height 11
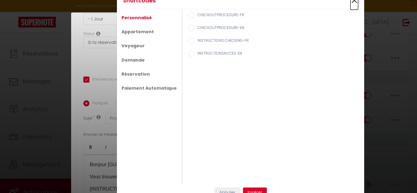
click at [353, 0] on span "×" at bounding box center [355, 0] width 8 height 18
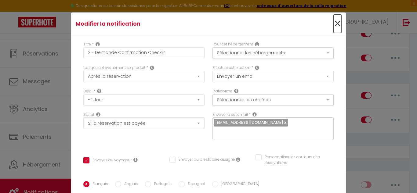
click at [334, 23] on span "×" at bounding box center [338, 24] width 8 height 18
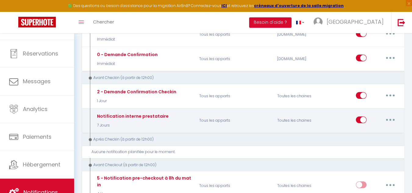
click at [391, 121] on button "button" at bounding box center [390, 120] width 17 height 10
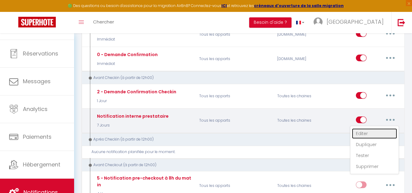
click at [369, 134] on link "Editer" at bounding box center [374, 134] width 45 height 10
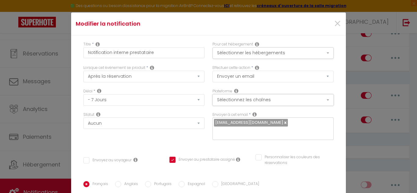
click at [321, 100] on button "Sélectionnez les chaînes" at bounding box center [273, 100] width 121 height 12
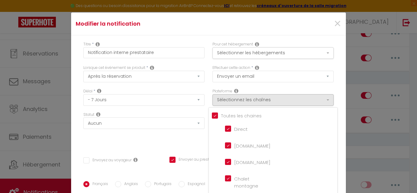
click at [333, 93] on div "Titre * Notification interne prestataire Pour cet hébergement Sélectionner les …" at bounding box center [208, 181] width 275 height 292
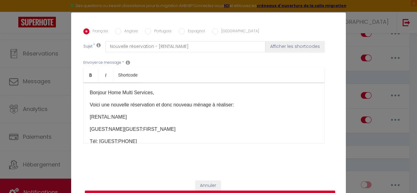
scroll to position [154, 0]
click at [126, 60] on icon at bounding box center [128, 62] width 4 height 5
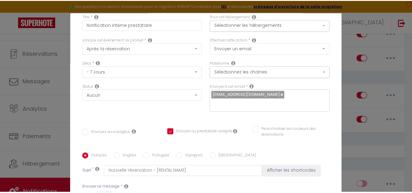
scroll to position [0, 0]
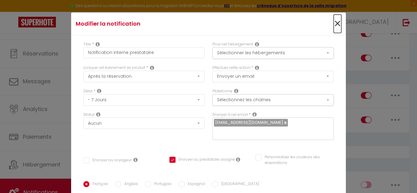
click at [334, 22] on span "×" at bounding box center [338, 24] width 8 height 18
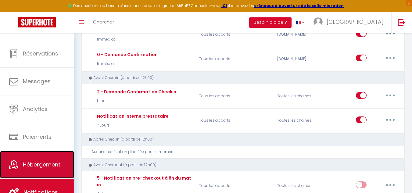
click at [22, 162] on link "Hébergement" at bounding box center [37, 164] width 74 height 27
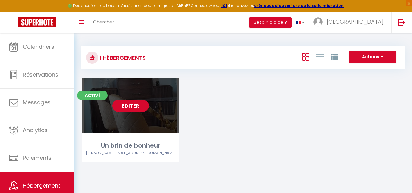
click at [138, 104] on link "Editer" at bounding box center [130, 106] width 37 height 12
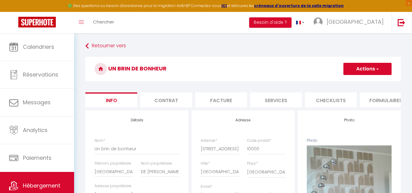
click at [281, 100] on li "Services" at bounding box center [276, 100] width 52 height 15
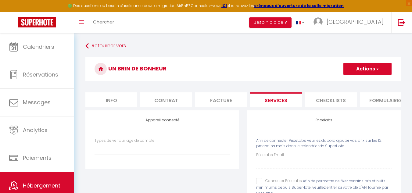
scroll to position [60, 0]
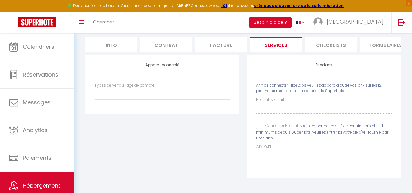
click at [113, 38] on li "Info" at bounding box center [111, 44] width 52 height 15
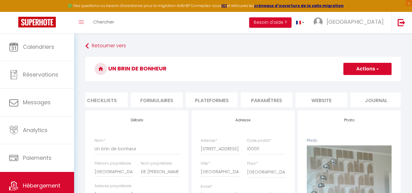
scroll to position [0, 234]
click at [263, 100] on li "Paramètres" at bounding box center [262, 100] width 52 height 15
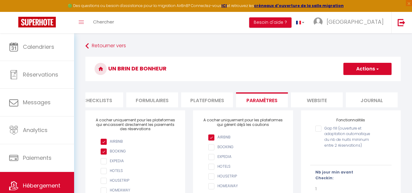
click at [87, 107] on li "Checklists" at bounding box center [97, 100] width 52 height 15
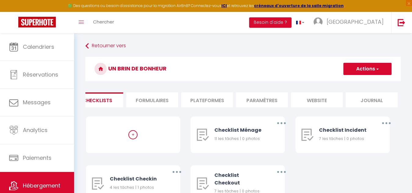
click at [87, 107] on li "Checklists" at bounding box center [97, 100] width 52 height 15
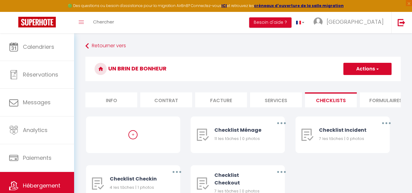
click at [109, 99] on li "Info" at bounding box center [111, 100] width 52 height 15
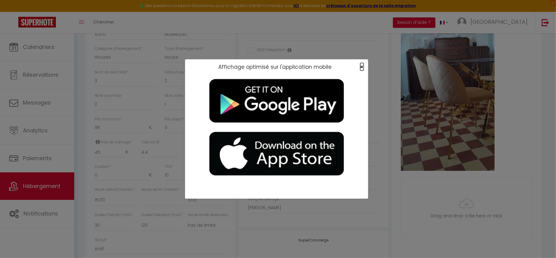
click at [361, 66] on span "×" at bounding box center [361, 67] width 3 height 8
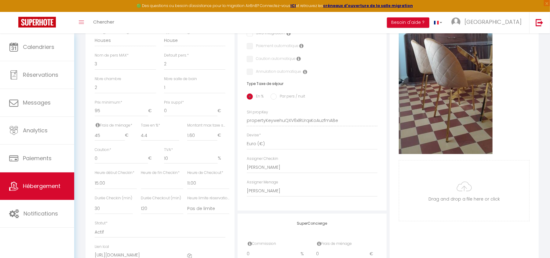
scroll to position [245, 0]
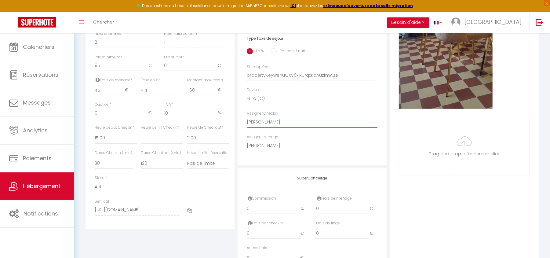
click at [274, 127] on select "- [PERSON_NAME]" at bounding box center [312, 122] width 131 height 12
click at [417, 193] on div "Photo Photo Supprimer Drag and drop a file here or click Ooops, something wrong…" at bounding box center [464, 71] width 149 height 412
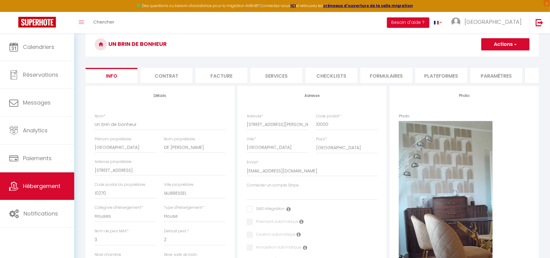
scroll to position [0, 0]
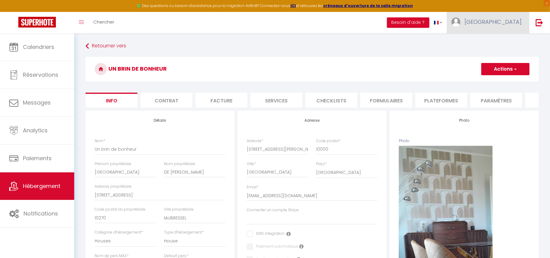
click at [417, 22] on span "[GEOGRAPHIC_DATA]" at bounding box center [492, 22] width 57 height 8
click at [417, 40] on link "Paramètres" at bounding box center [504, 42] width 45 height 10
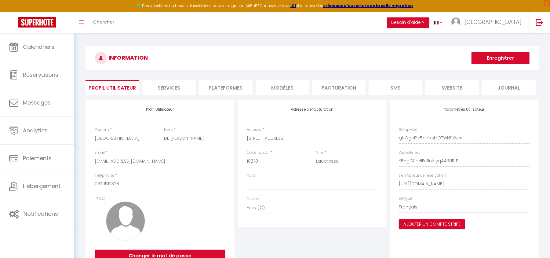
click at [176, 87] on li "Services" at bounding box center [168, 87] width 53 height 15
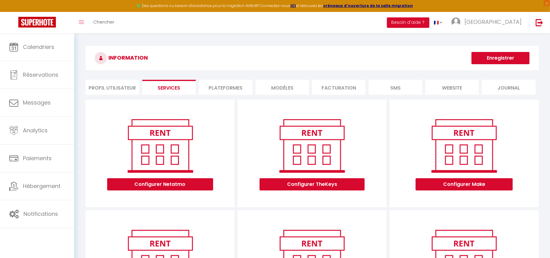
click at [230, 87] on li "Plateformes" at bounding box center [225, 87] width 53 height 15
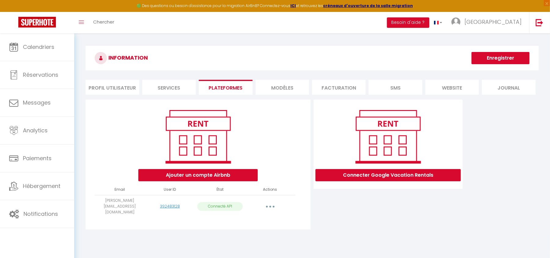
click at [278, 86] on li "MODÈLES" at bounding box center [282, 87] width 53 height 15
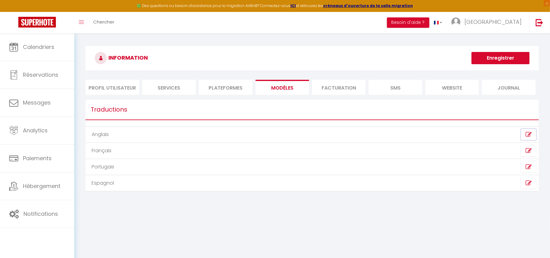
click at [417, 134] on icon at bounding box center [528, 134] width 6 height 6
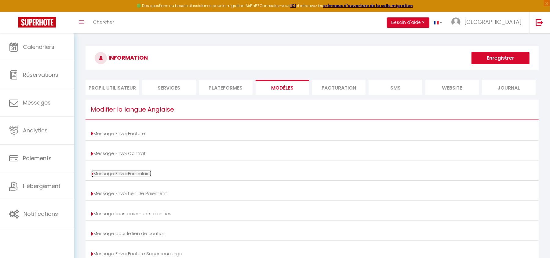
click at [121, 172] on link "Message Envoi Formulaire" at bounding box center [121, 173] width 60 height 6
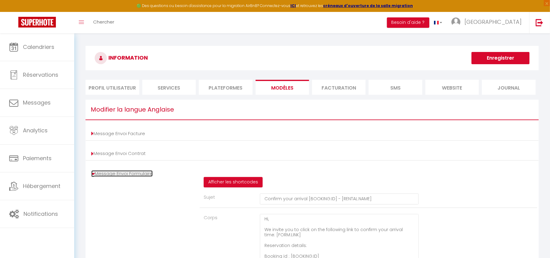
click at [92, 173] on icon at bounding box center [92, 174] width 3 height 6
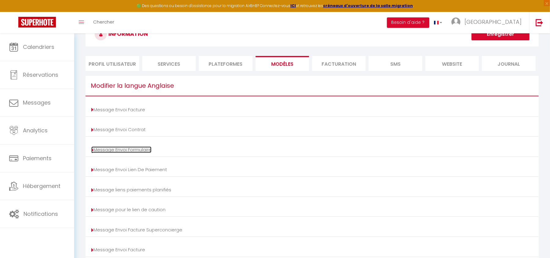
scroll to position [62, 0]
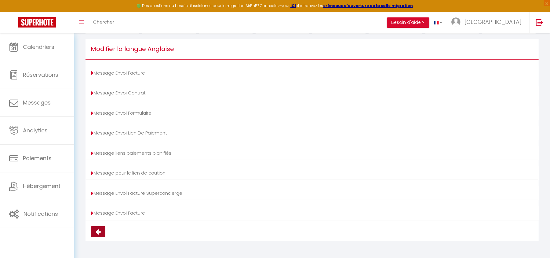
click at [100, 193] on icon at bounding box center [98, 231] width 5 height 6
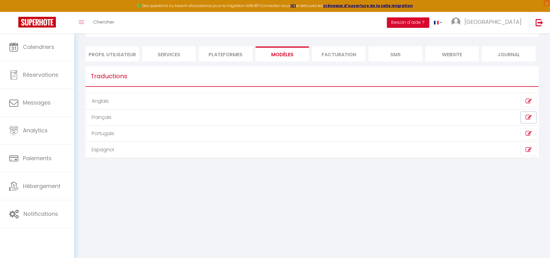
click at [417, 118] on icon at bounding box center [528, 117] width 6 height 6
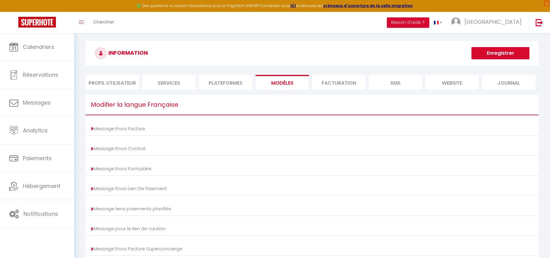
scroll to position [1, 0]
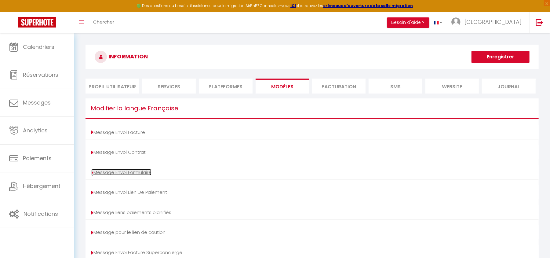
click at [137, 172] on link "Message Envoi Formulaire" at bounding box center [121, 172] width 60 height 6
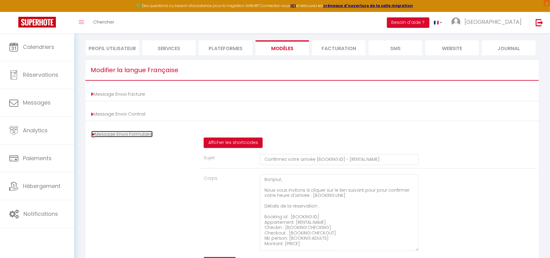
scroll to position [0, 0]
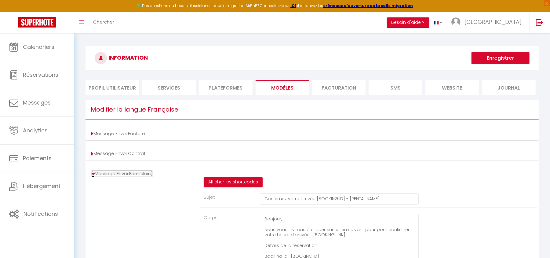
click at [93, 173] on icon at bounding box center [92, 174] width 3 height 6
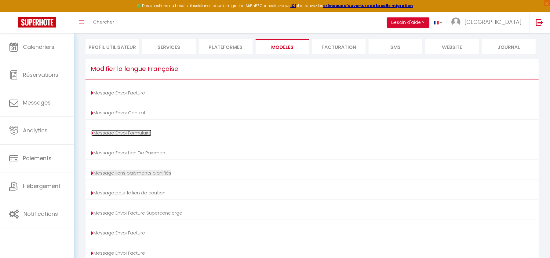
scroll to position [82, 0]
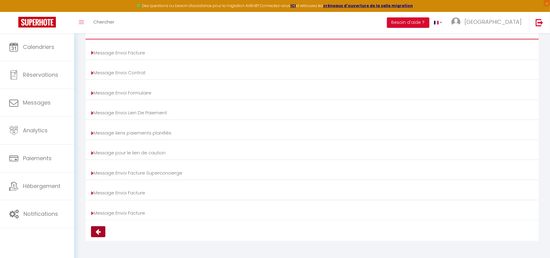
click at [96, 193] on icon at bounding box center [98, 231] width 5 height 6
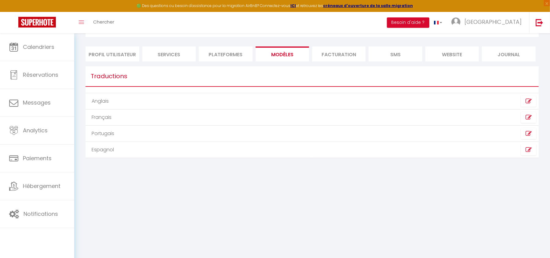
scroll to position [33, 0]
click at [346, 53] on li "Facturation" at bounding box center [338, 53] width 53 height 15
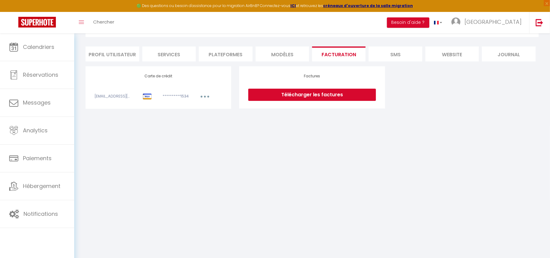
click at [394, 55] on li "SMS" at bounding box center [395, 53] width 53 height 15
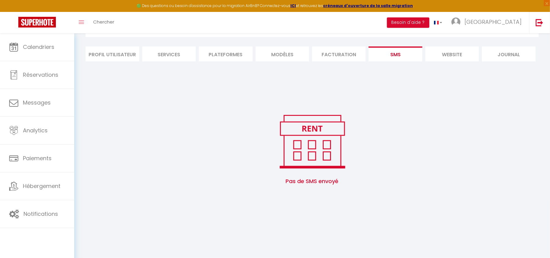
click at [417, 54] on li "website" at bounding box center [451, 53] width 53 height 15
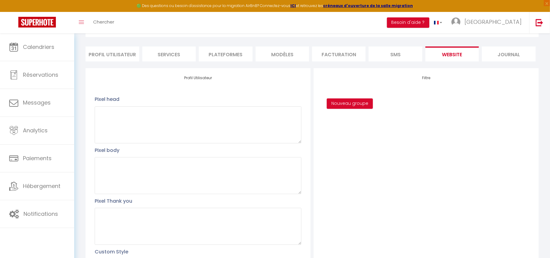
click at [417, 54] on li "Journal" at bounding box center [508, 53] width 53 height 15
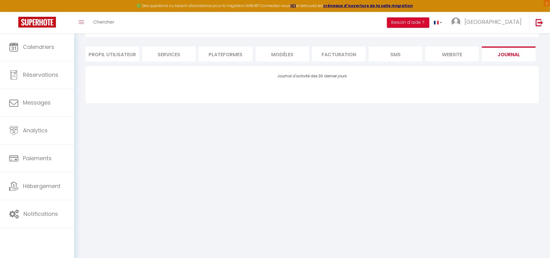
click at [220, 54] on li "Plateformes" at bounding box center [225, 53] width 53 height 15
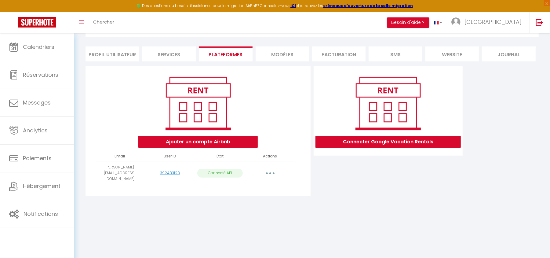
click at [168, 54] on li "Services" at bounding box center [168, 53] width 53 height 15
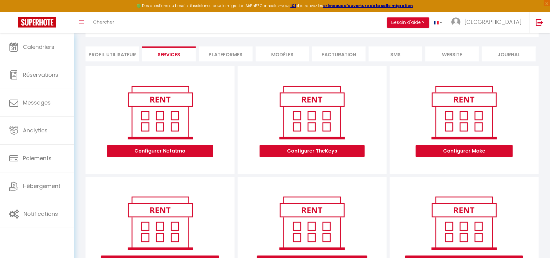
click at [114, 53] on li "Profil Utilisateur" at bounding box center [111, 53] width 53 height 15
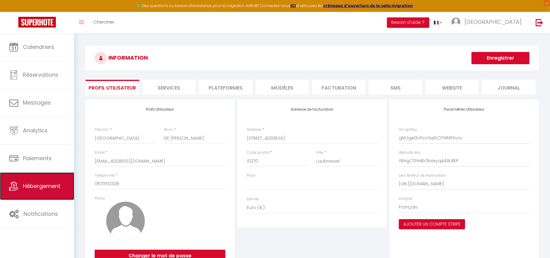
click at [26, 188] on span "Hébergement" at bounding box center [42, 186] width 38 height 8
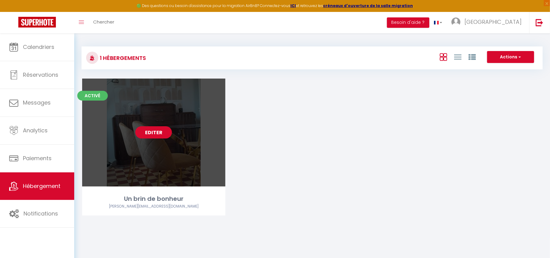
click at [153, 133] on link "Editer" at bounding box center [153, 132] width 37 height 12
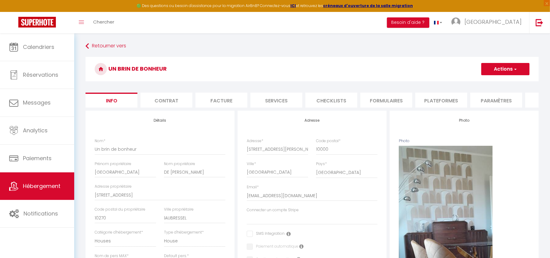
click at [417, 70] on button "Actions" at bounding box center [505, 69] width 48 height 12
click at [169, 102] on li "Contrat" at bounding box center [166, 100] width 52 height 15
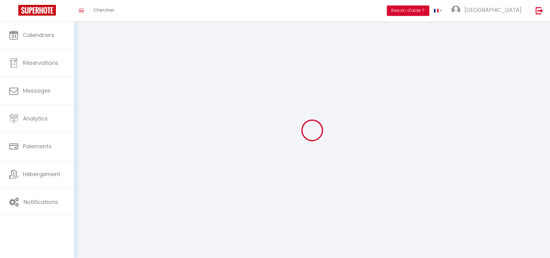
click at [224, 100] on div at bounding box center [312, 130] width 461 height 203
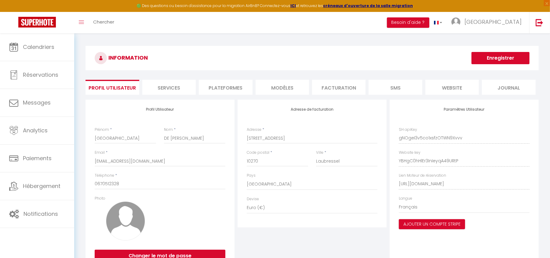
click at [280, 87] on li "MODÈLES" at bounding box center [282, 87] width 53 height 15
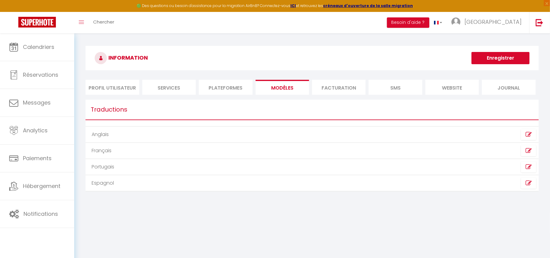
click at [336, 87] on li "Facturation" at bounding box center [338, 87] width 53 height 15
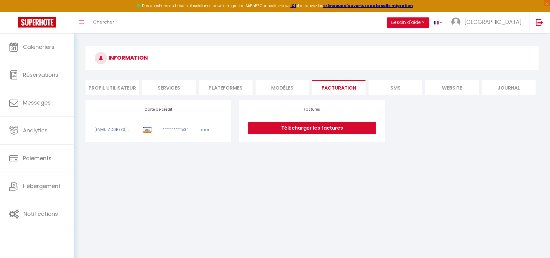
click at [390, 87] on li "SMS" at bounding box center [395, 87] width 53 height 15
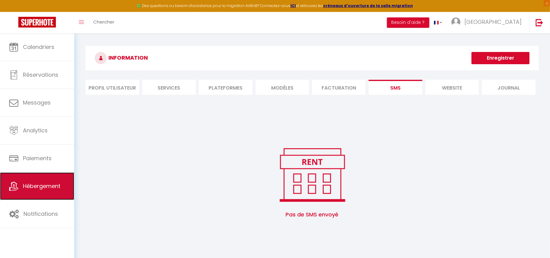
click at [43, 183] on span "Hébergement" at bounding box center [42, 186] width 38 height 8
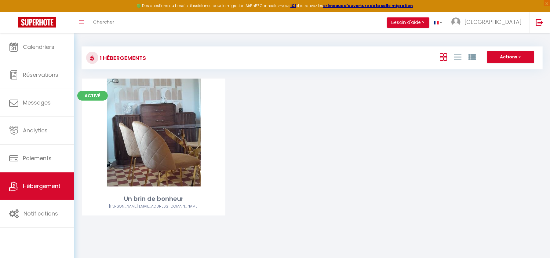
click at [351, 161] on div "Activé Editer Un brin de bonheur [PERSON_NAME][EMAIL_ADDRESS][DOMAIN_NAME]" at bounding box center [311, 154] width 475 height 152
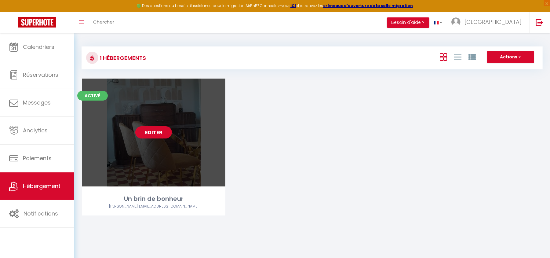
click at [161, 129] on link "Editer" at bounding box center [153, 132] width 37 height 12
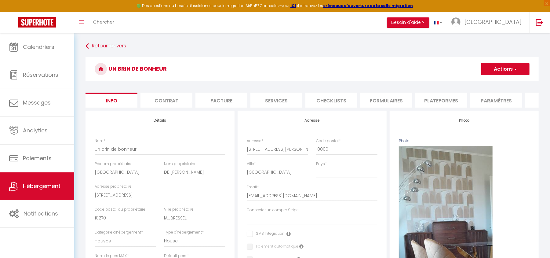
click at [417, 70] on span "button" at bounding box center [515, 69] width 4 height 6
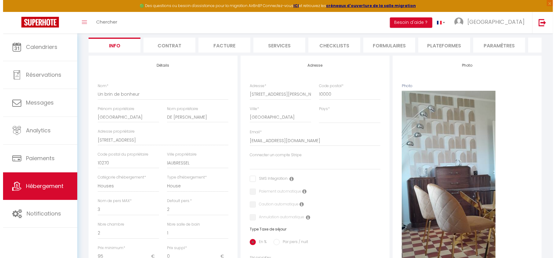
scroll to position [1, 0]
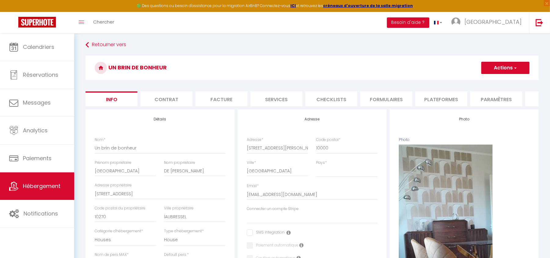
click at [175, 96] on li "Contrat" at bounding box center [166, 98] width 52 height 15
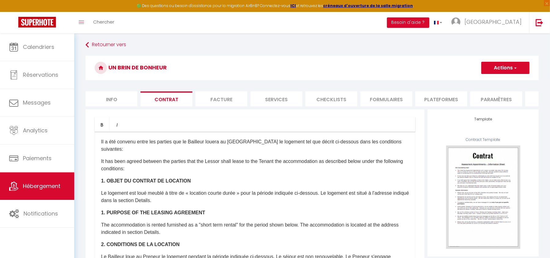
click at [216, 98] on li "Facture" at bounding box center [221, 98] width 52 height 15
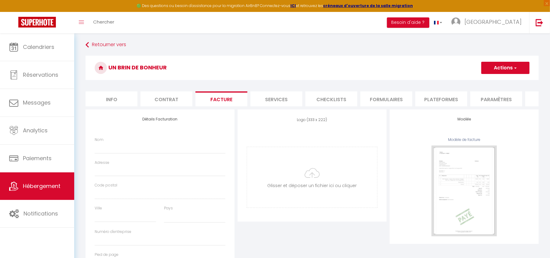
click at [275, 100] on li "Services" at bounding box center [276, 98] width 52 height 15
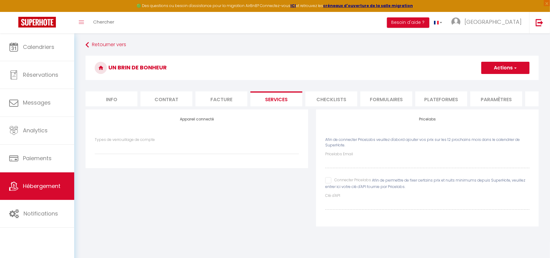
click at [332, 100] on li "Checklists" at bounding box center [331, 98] width 52 height 15
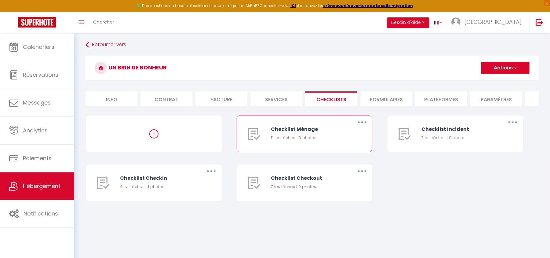
click at [360, 127] on button "button" at bounding box center [362, 122] width 17 height 10
click at [347, 139] on link "Editer" at bounding box center [346, 136] width 45 height 10
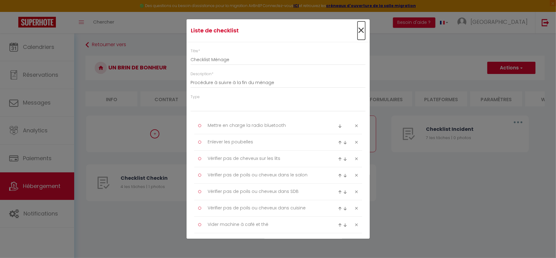
click at [358, 29] on span "×" at bounding box center [362, 30] width 8 height 18
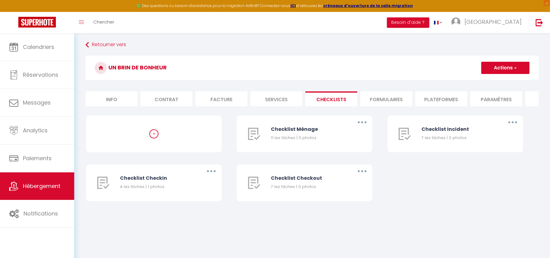
click at [389, 99] on li "Formulaires" at bounding box center [386, 98] width 52 height 15
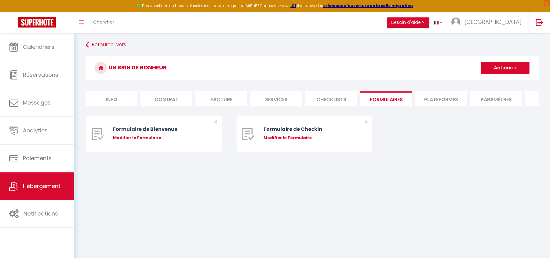
click at [417, 101] on li "Plateformes" at bounding box center [441, 98] width 52 height 15
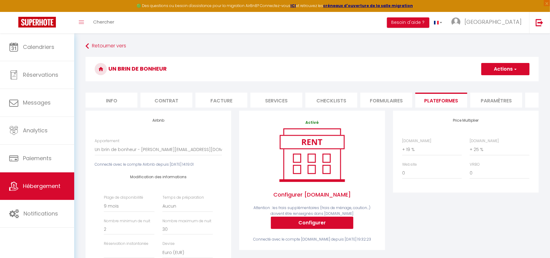
click at [417, 99] on li "Paramètres" at bounding box center [496, 100] width 52 height 15
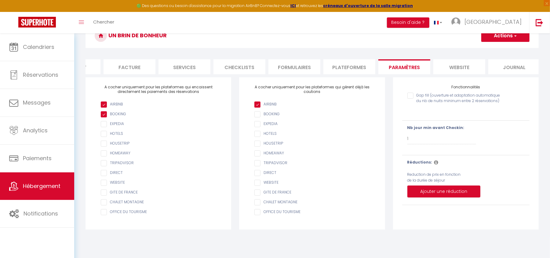
scroll to position [0, 96]
click at [417, 68] on li "website" at bounding box center [455, 66] width 52 height 15
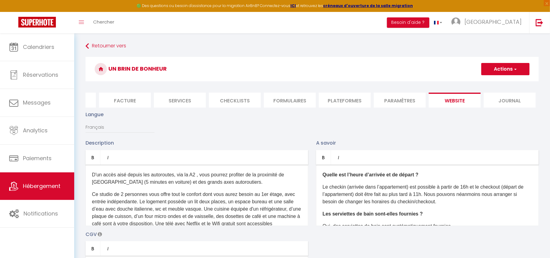
click at [417, 101] on li "Journal" at bounding box center [510, 100] width 52 height 15
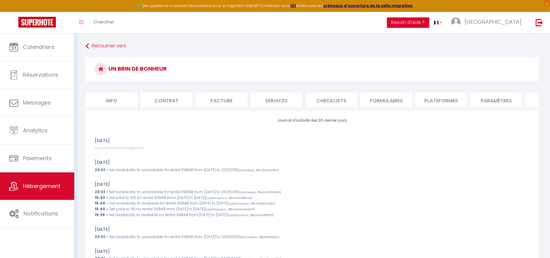
click at [117, 98] on li "Info" at bounding box center [111, 100] width 52 height 15
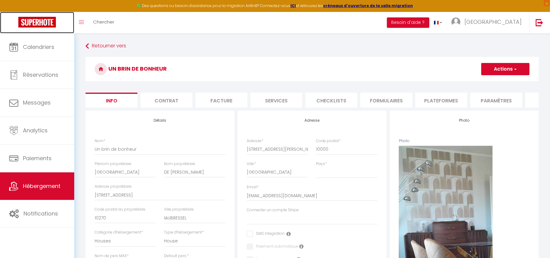
click at [40, 21] on img at bounding box center [37, 22] width 38 height 11
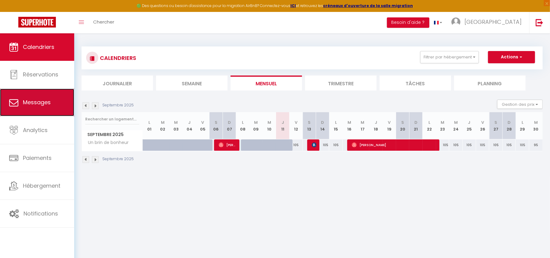
click at [42, 104] on span "Messages" at bounding box center [37, 102] width 28 height 8
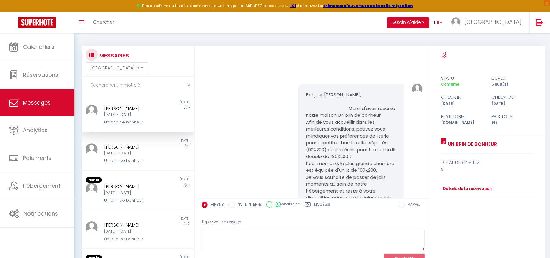
scroll to position [284, 0]
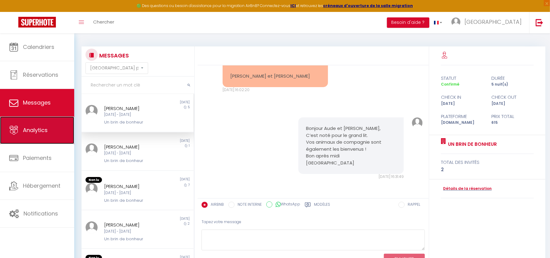
click at [26, 132] on span "Analytics" at bounding box center [35, 130] width 25 height 8
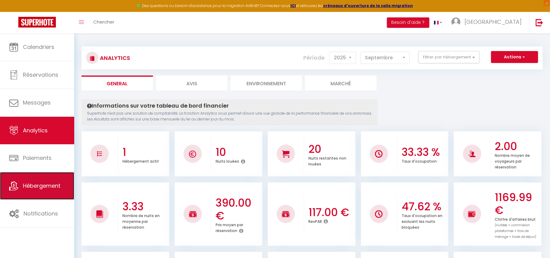
click at [55, 187] on span "Hébergement" at bounding box center [42, 186] width 38 height 8
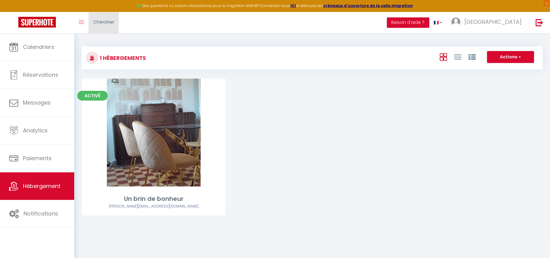
click at [109, 21] on span "Chercher" at bounding box center [103, 22] width 21 height 6
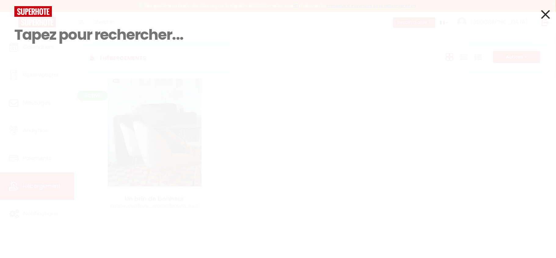
click at [417, 12] on icon at bounding box center [545, 14] width 9 height 15
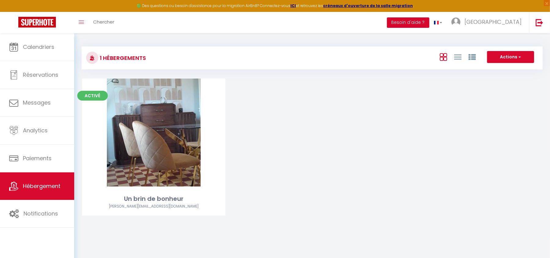
click at [417, 23] on button "Besoin d'aide ?" at bounding box center [408, 22] width 42 height 10
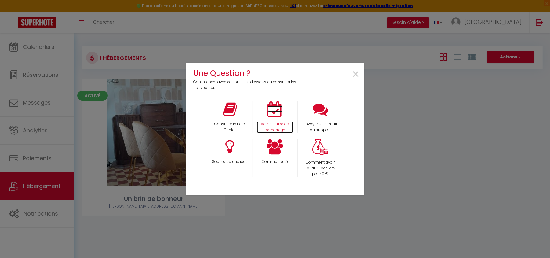
click at [276, 109] on icon at bounding box center [274, 108] width 15 height 15
click at [356, 72] on span "×" at bounding box center [355, 74] width 8 height 19
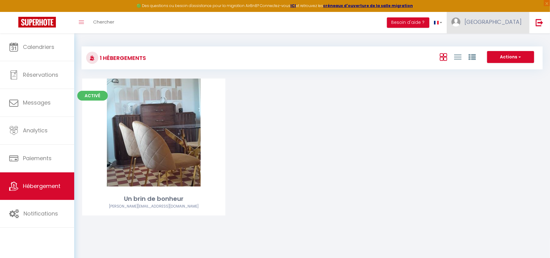
click at [417, 27] on link "[GEOGRAPHIC_DATA]" at bounding box center [488, 22] width 82 height 21
click at [417, 51] on link "Équipe" at bounding box center [504, 53] width 45 height 10
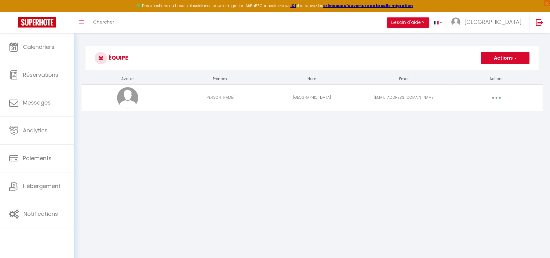
click at [417, 96] on button "button" at bounding box center [496, 98] width 17 height 10
click at [417, 112] on link "Editer" at bounding box center [480, 112] width 45 height 10
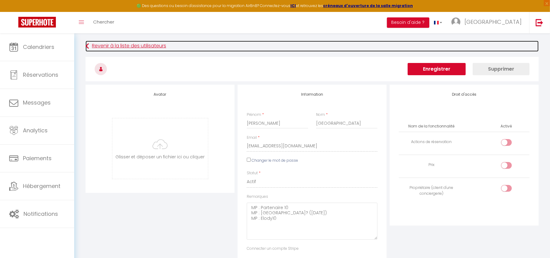
click at [99, 45] on link "Revenir à la liste des utilisateurs" at bounding box center [311, 46] width 453 height 11
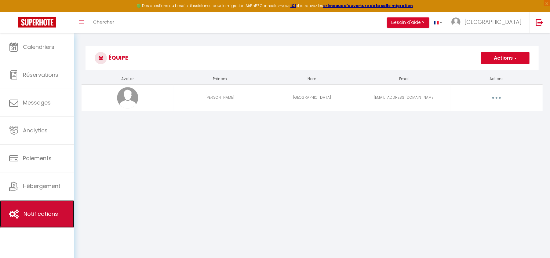
click at [56, 193] on span "Notifications" at bounding box center [41, 214] width 35 height 8
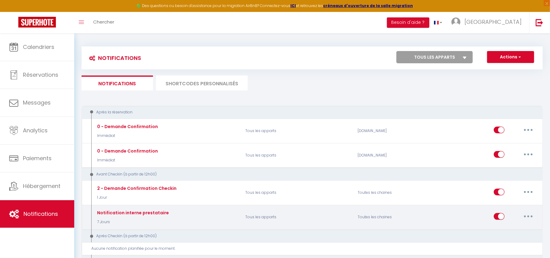
click at [417, 193] on icon "button" at bounding box center [528, 216] width 2 height 2
click at [417, 193] on link "Editer" at bounding box center [512, 230] width 45 height 10
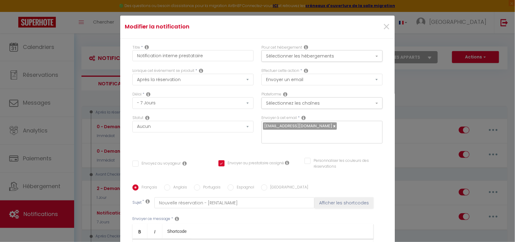
scroll to position [1, 0]
click at [383, 24] on span "×" at bounding box center [387, 26] width 8 height 18
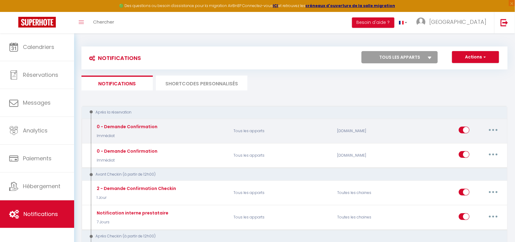
click at [417, 129] on icon "button" at bounding box center [494, 130] width 2 height 2
click at [417, 141] on link "Editer" at bounding box center [477, 144] width 45 height 10
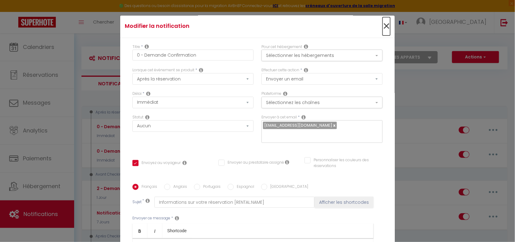
click at [383, 24] on span "×" at bounding box center [387, 26] width 8 height 18
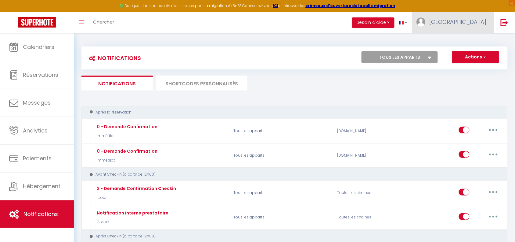
click at [417, 21] on span "[GEOGRAPHIC_DATA]" at bounding box center [458, 22] width 57 height 8
click at [417, 53] on link "Équipe" at bounding box center [470, 53] width 45 height 10
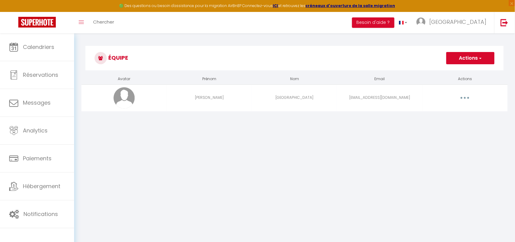
click at [417, 98] on button "button" at bounding box center [465, 98] width 17 height 10
click at [417, 111] on link "Editer" at bounding box center [449, 112] width 45 height 10
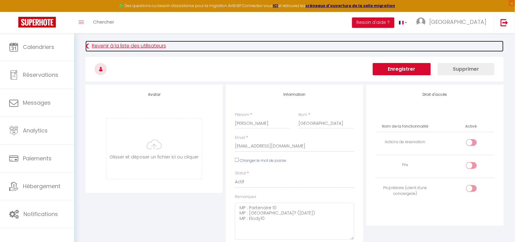
click at [97, 43] on link "Revenir à la liste des utilisateurs" at bounding box center [294, 46] width 419 height 11
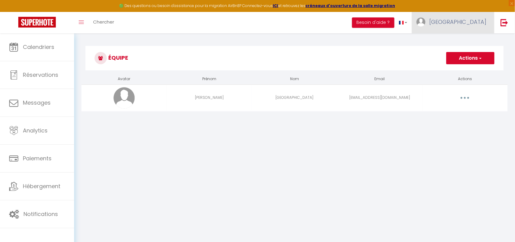
click at [417, 19] on span "[GEOGRAPHIC_DATA]" at bounding box center [458, 22] width 57 height 8
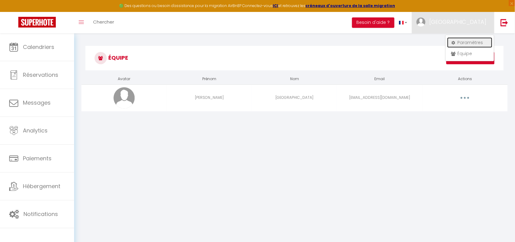
click at [417, 40] on link "Paramètres" at bounding box center [470, 42] width 45 height 10
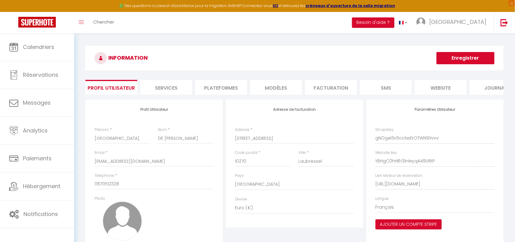
click at [173, 89] on li "Services" at bounding box center [166, 87] width 52 height 15
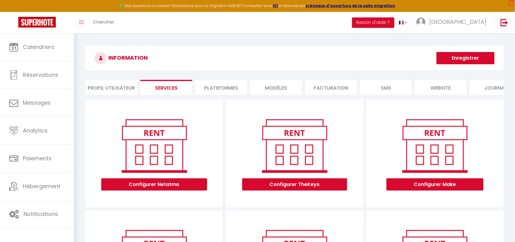
click at [227, 86] on li "Plateformes" at bounding box center [221, 87] width 52 height 15
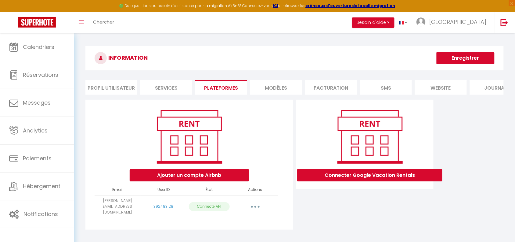
scroll to position [33, 0]
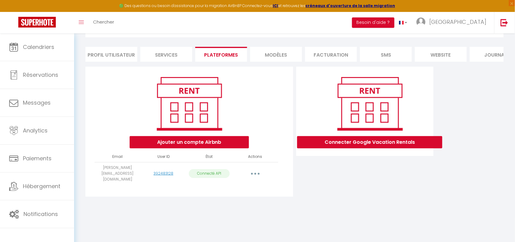
click at [270, 56] on li "MODÈLES" at bounding box center [276, 54] width 52 height 15
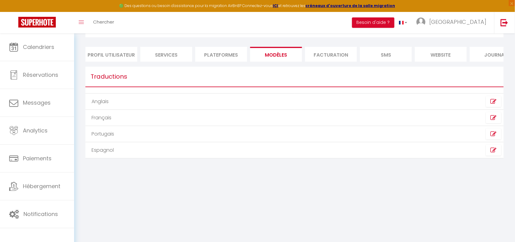
click at [341, 54] on li "Facturation" at bounding box center [331, 54] width 52 height 15
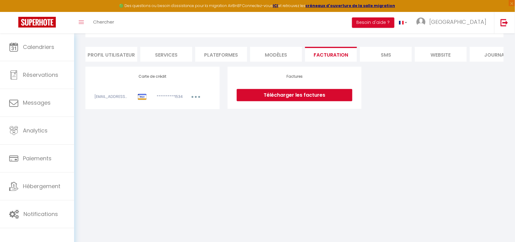
click at [390, 55] on li "SMS" at bounding box center [386, 54] width 52 height 15
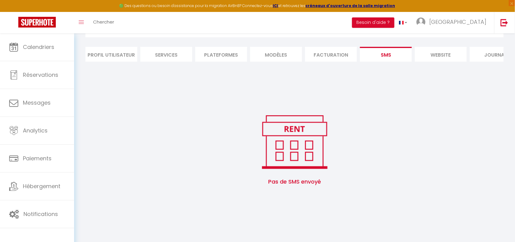
click at [417, 56] on li "website" at bounding box center [441, 54] width 52 height 15
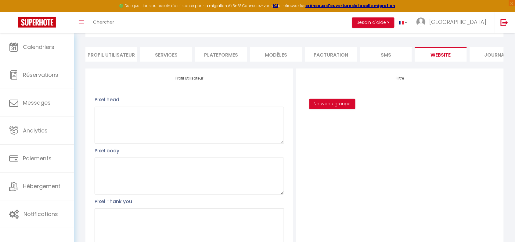
click at [417, 54] on li "Journal" at bounding box center [496, 54] width 52 height 15
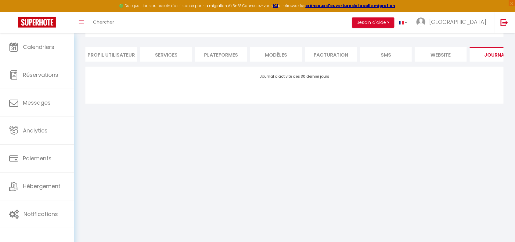
click at [119, 53] on li "Profil Utilisateur" at bounding box center [111, 54] width 52 height 15
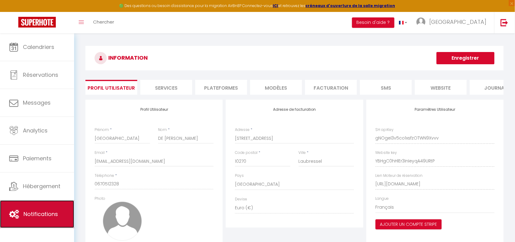
click at [57, 193] on span "Notifications" at bounding box center [41, 214] width 35 height 8
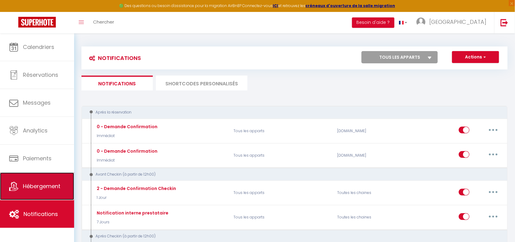
click at [39, 186] on span "Hébergement" at bounding box center [42, 186] width 38 height 8
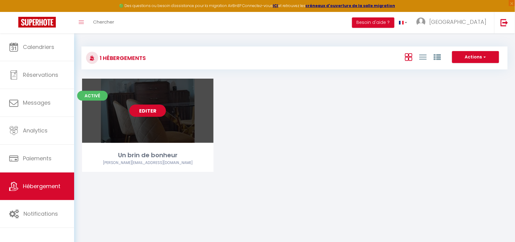
click at [159, 111] on link "Editer" at bounding box center [147, 110] width 37 height 12
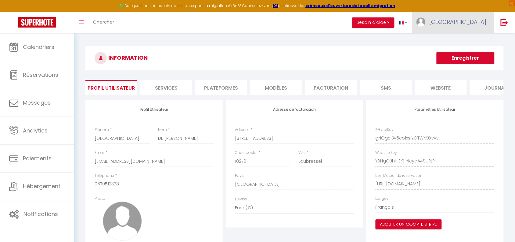
click at [417, 24] on span "[GEOGRAPHIC_DATA]" at bounding box center [458, 22] width 57 height 8
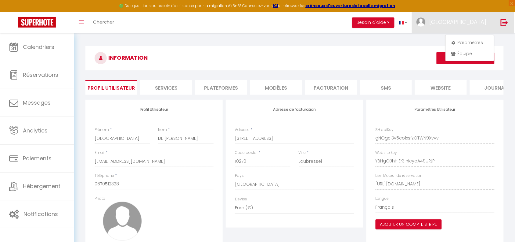
click at [417, 23] on img at bounding box center [505, 23] width 8 height 8
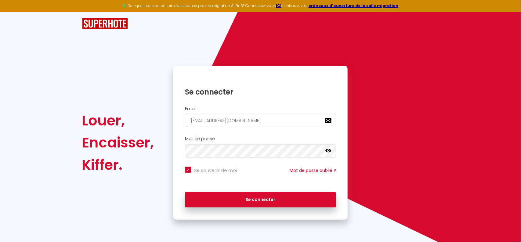
click at [330, 151] on icon at bounding box center [328, 150] width 6 height 6
